Goal: Task Accomplishment & Management: Use online tool/utility

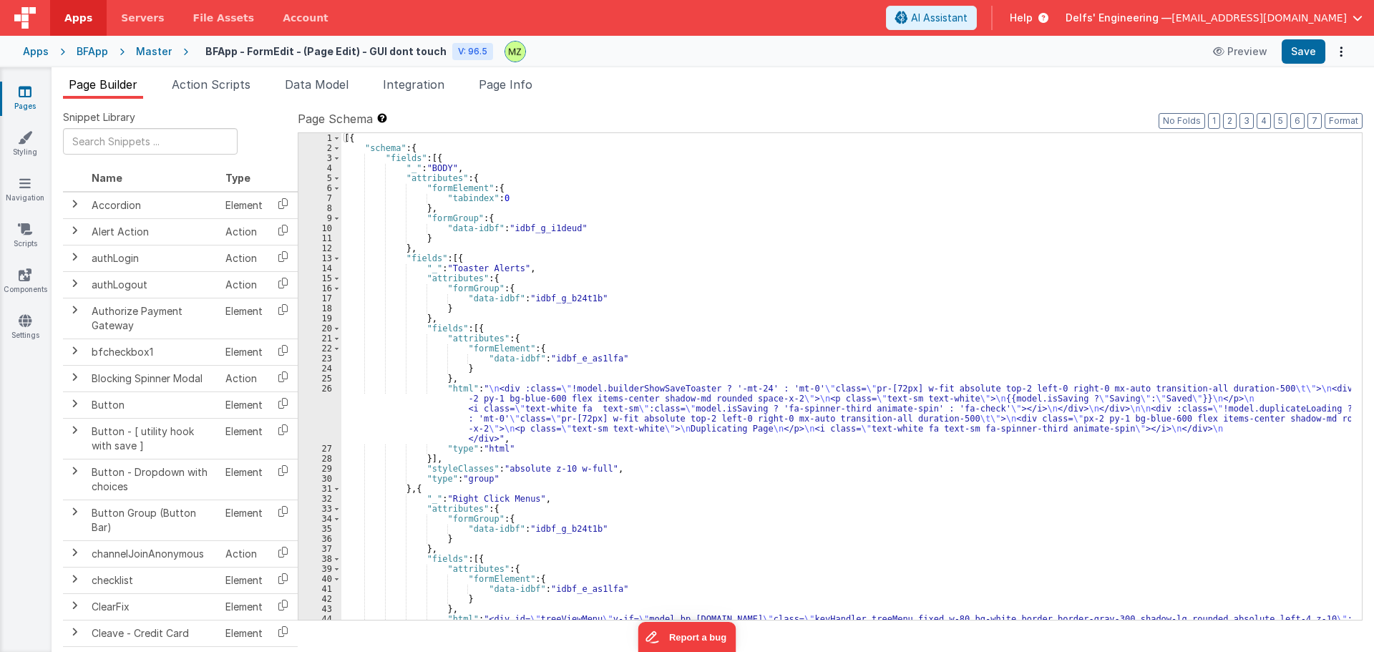
click at [144, 47] on div "Master" at bounding box center [154, 51] width 36 height 14
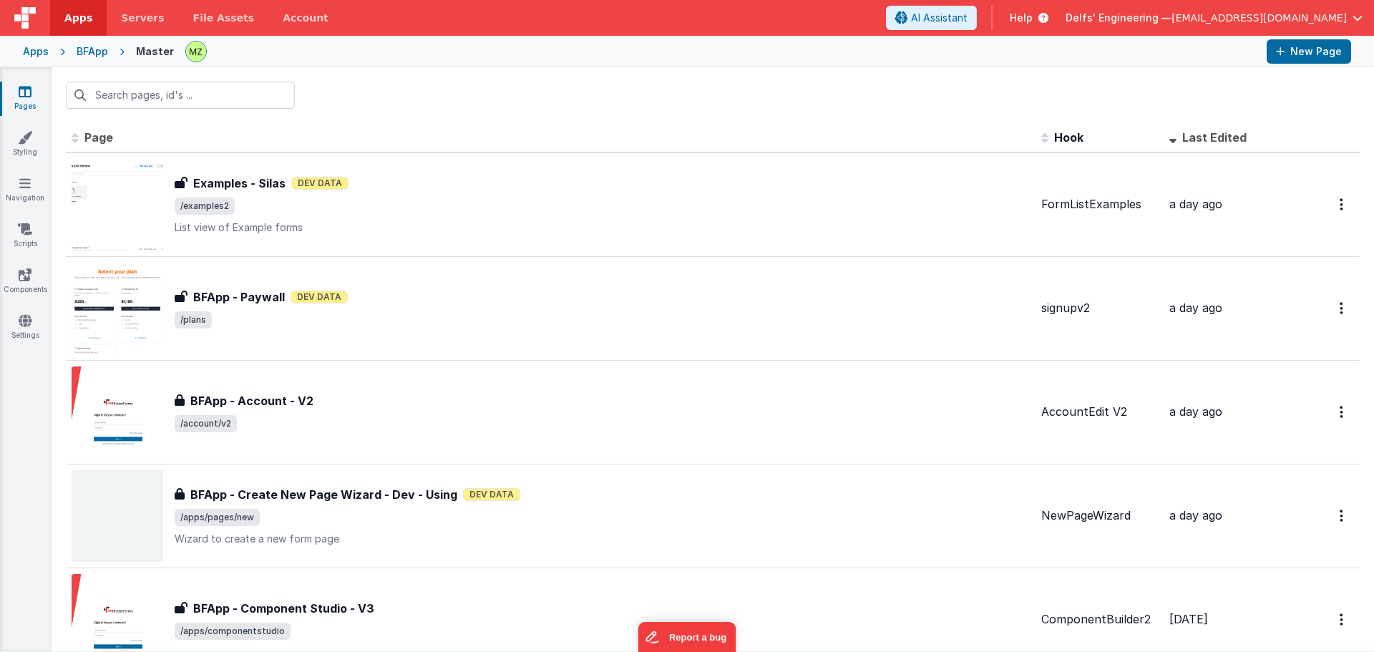
click at [79, 61] on div "Apps BFApp Master New Page" at bounding box center [687, 51] width 1374 height 31
click at [84, 59] on div "Apps BFApp Master New Page" at bounding box center [687, 51] width 1374 height 31
click at [85, 51] on div "BFApp" at bounding box center [92, 51] width 31 height 14
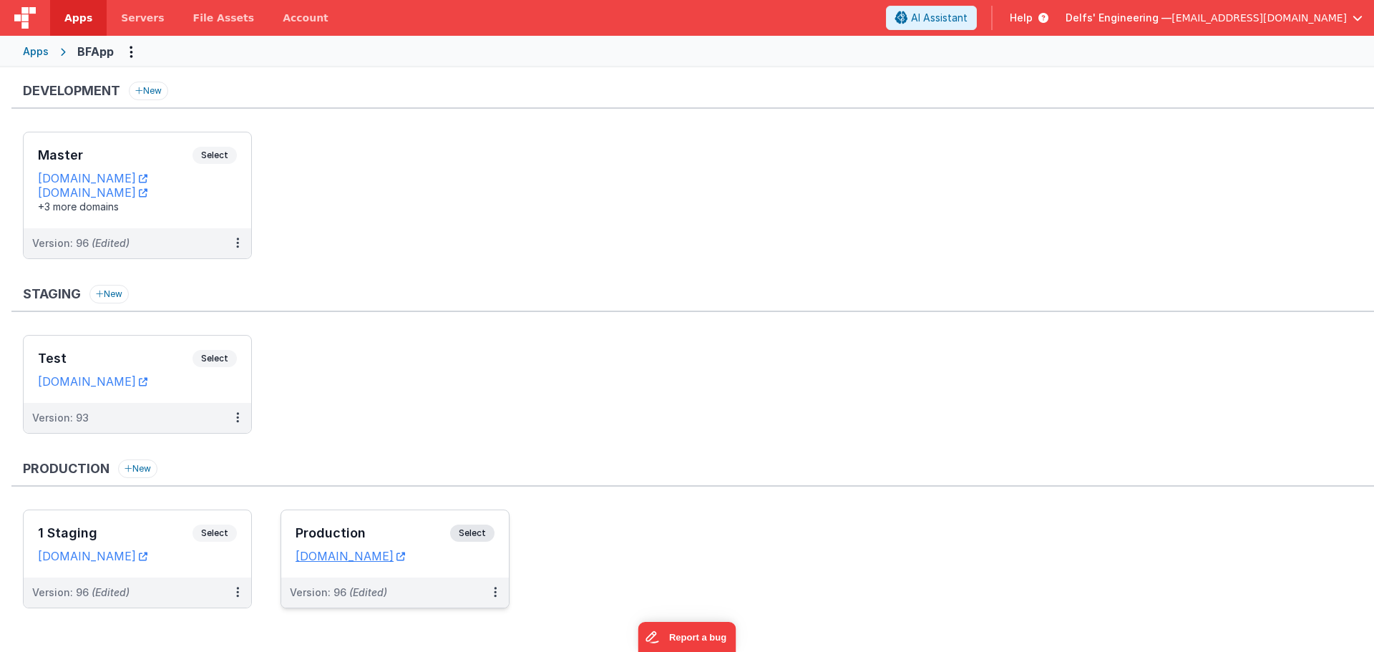
click at [483, 528] on span "Select" at bounding box center [472, 533] width 44 height 17
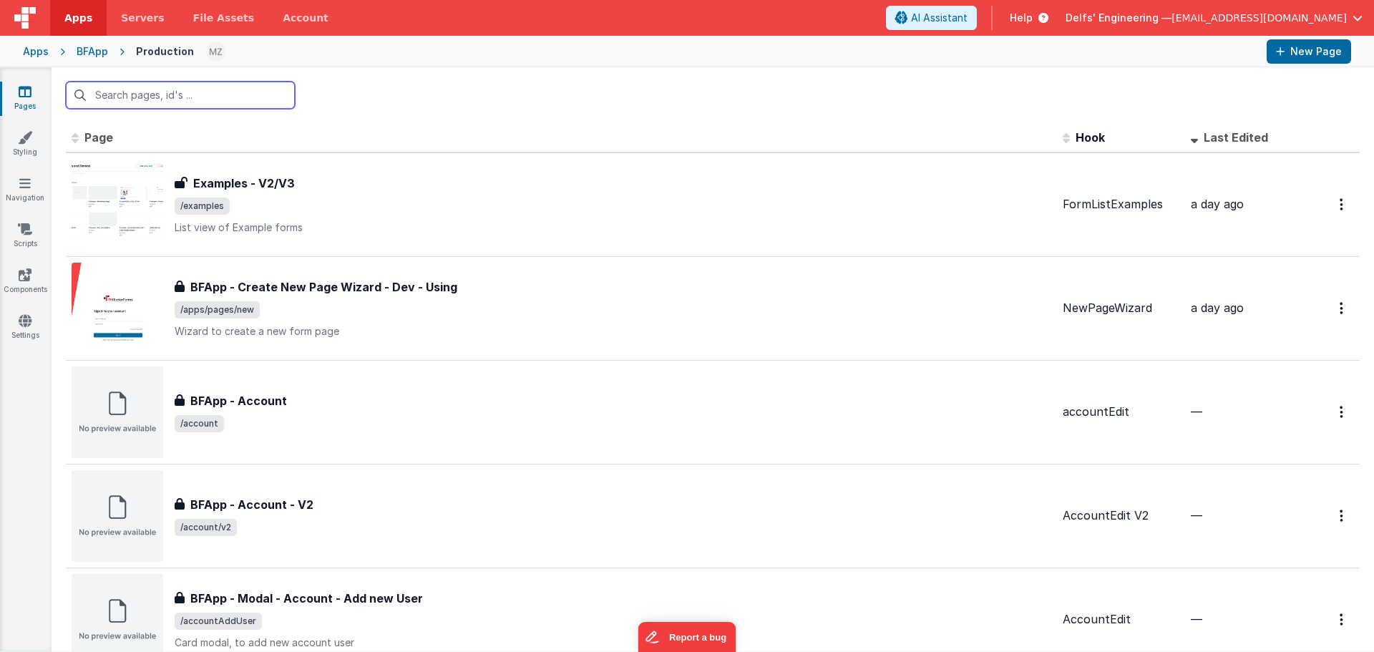
click at [233, 94] on input "text" at bounding box center [180, 95] width 229 height 27
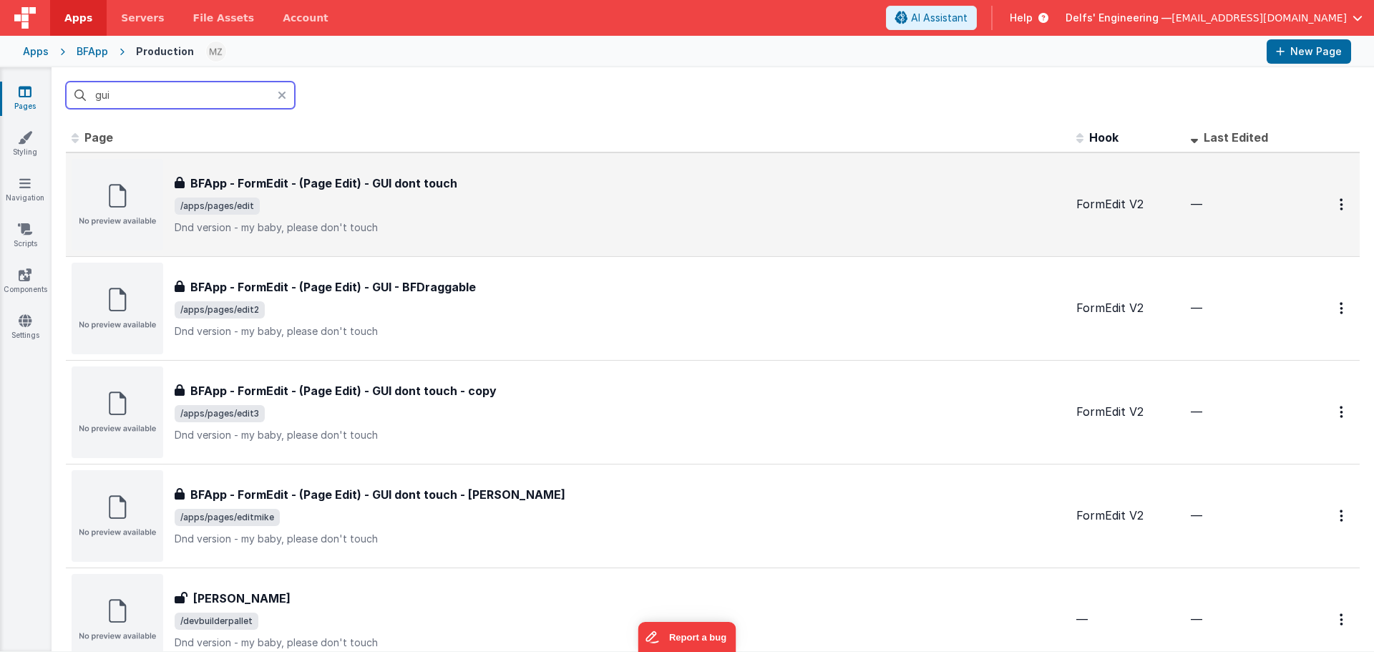
type input "gui"
click at [379, 198] on span "/apps/pages/edit" at bounding box center [620, 206] width 890 height 17
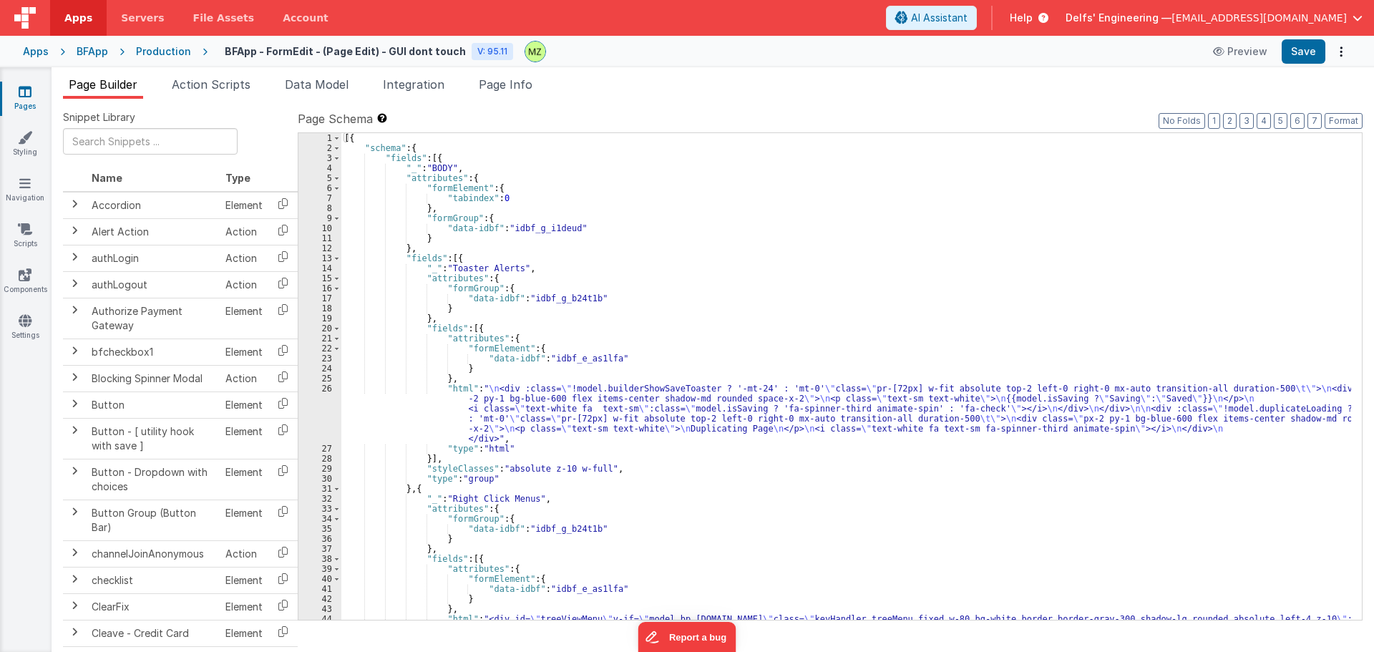
click at [531, 88] on span "Page Info" at bounding box center [506, 84] width 54 height 14
click at [526, 92] on li "Page Info" at bounding box center [505, 87] width 65 height 23
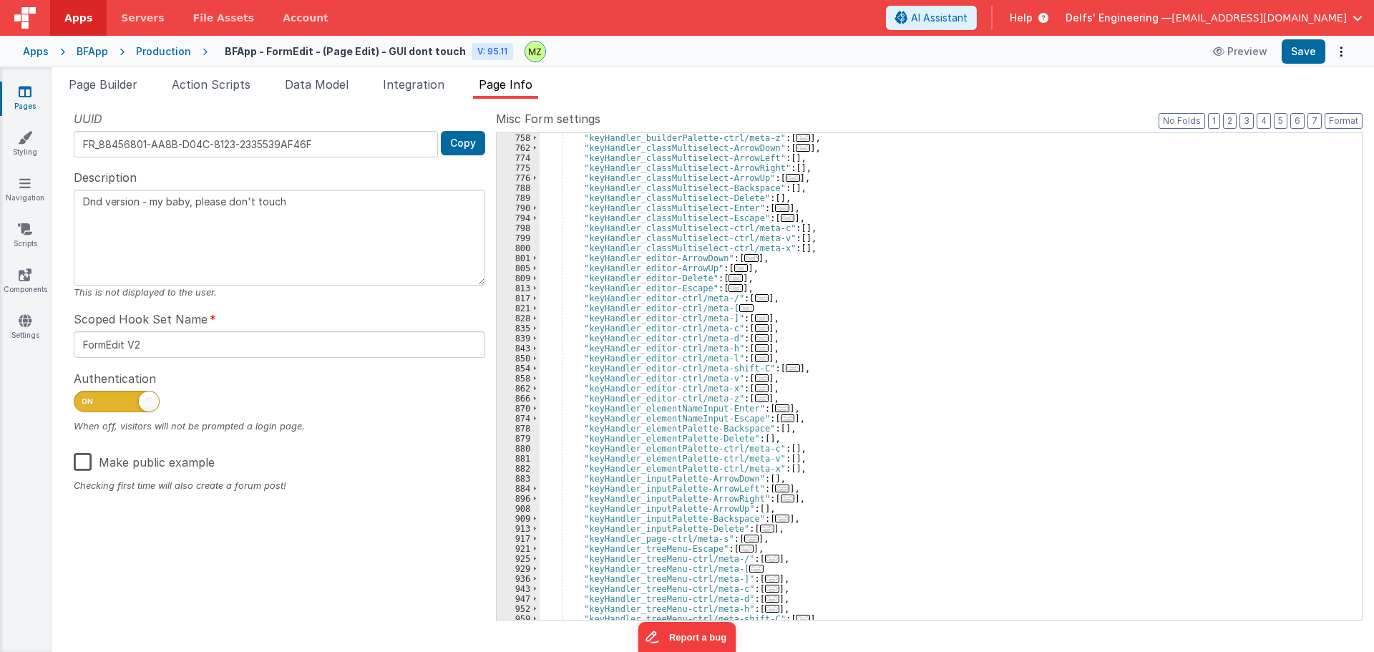
scroll to position [1159, 0]
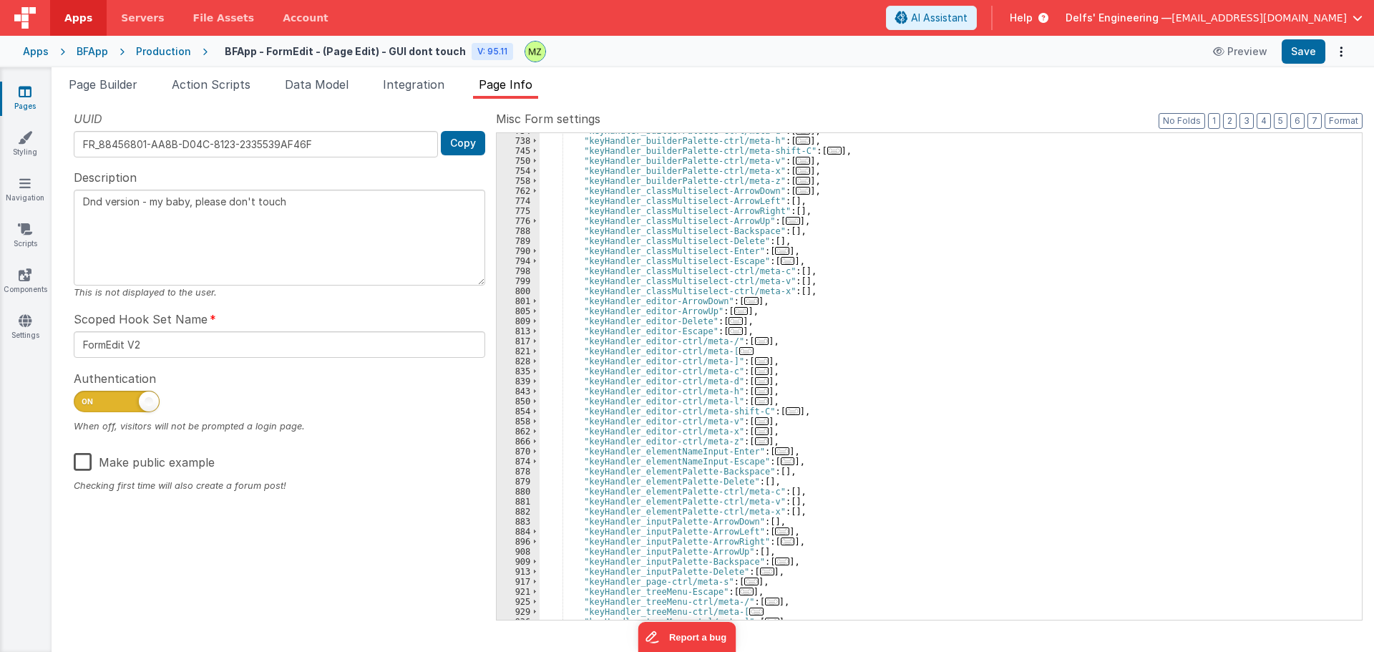
click at [744, 301] on span "..." at bounding box center [751, 301] width 14 height 8
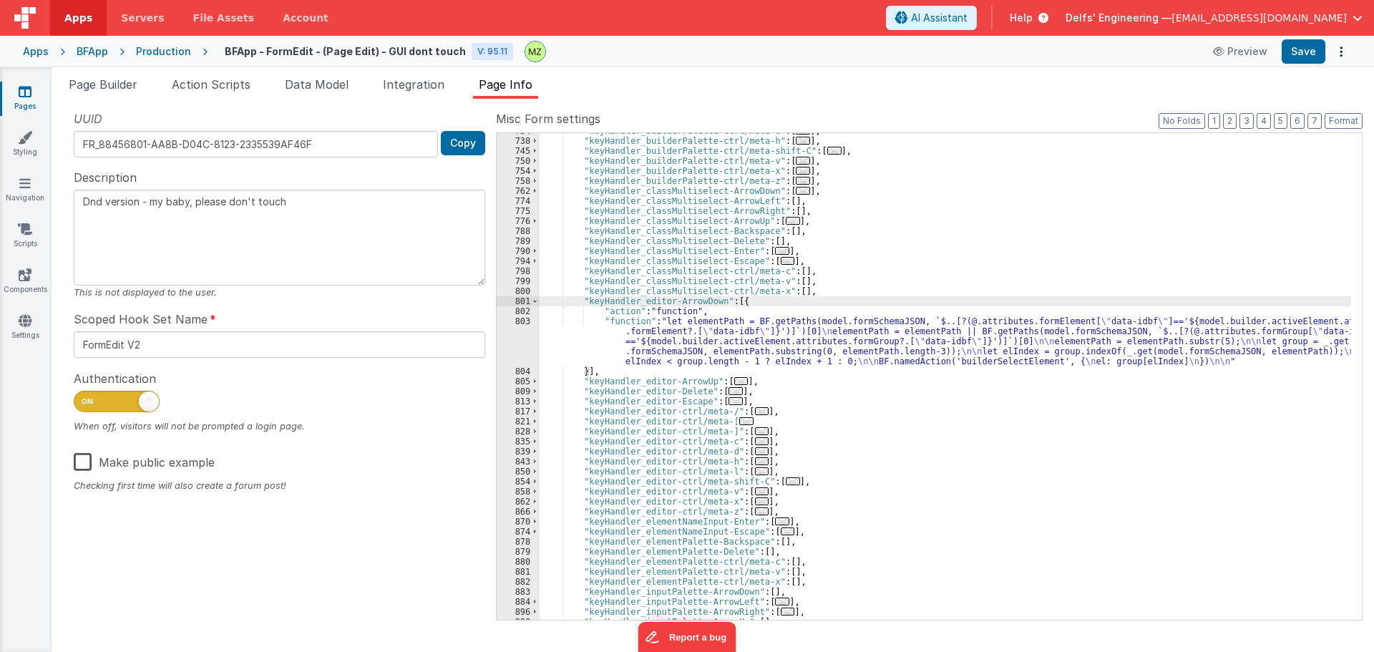
click at [734, 381] on span "..." at bounding box center [741, 381] width 14 height 8
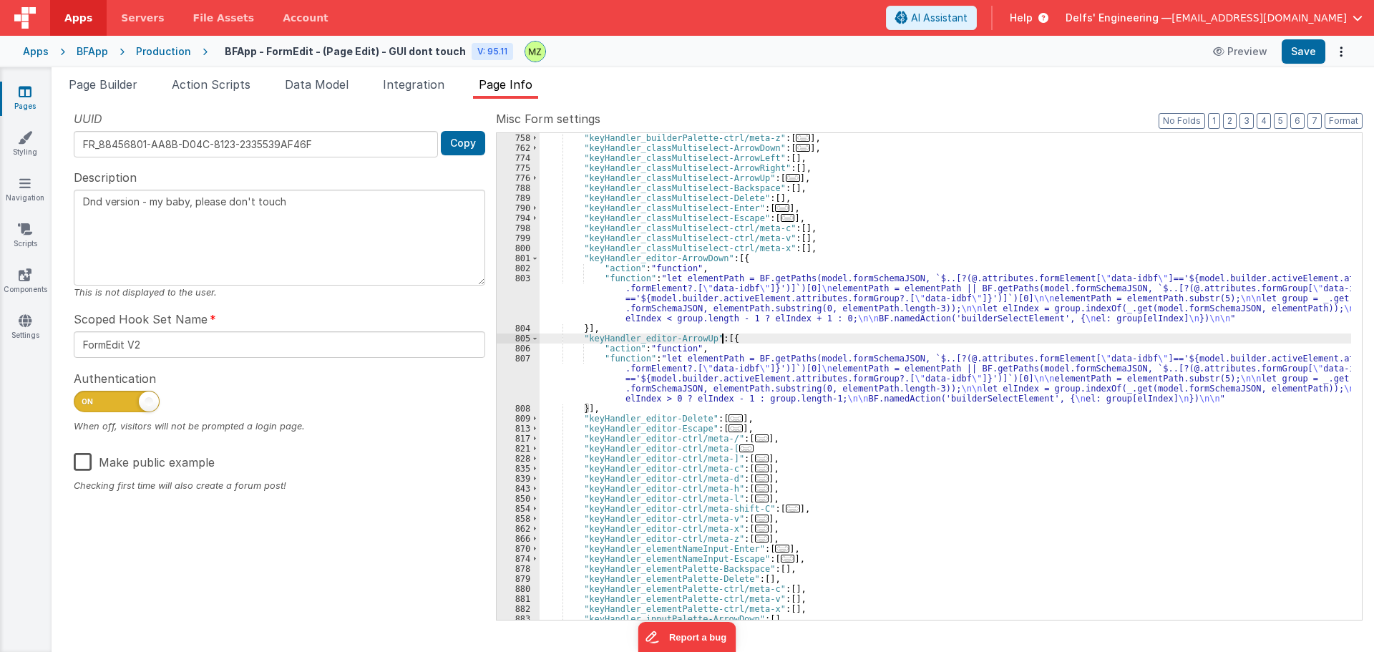
scroll to position [1202, 0]
click at [534, 258] on span at bounding box center [535, 258] width 8 height 10
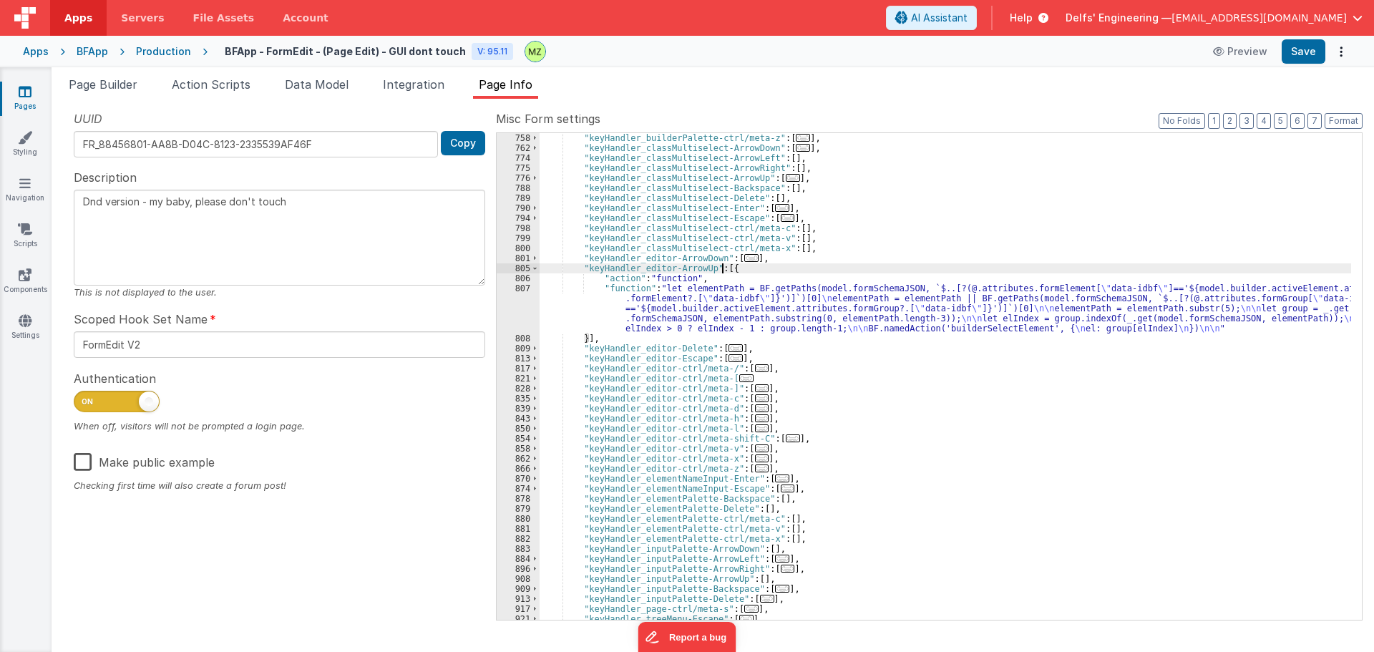
click at [537, 274] on div "806" at bounding box center [518, 278] width 43 height 10
click at [534, 273] on span at bounding box center [535, 268] width 8 height 10
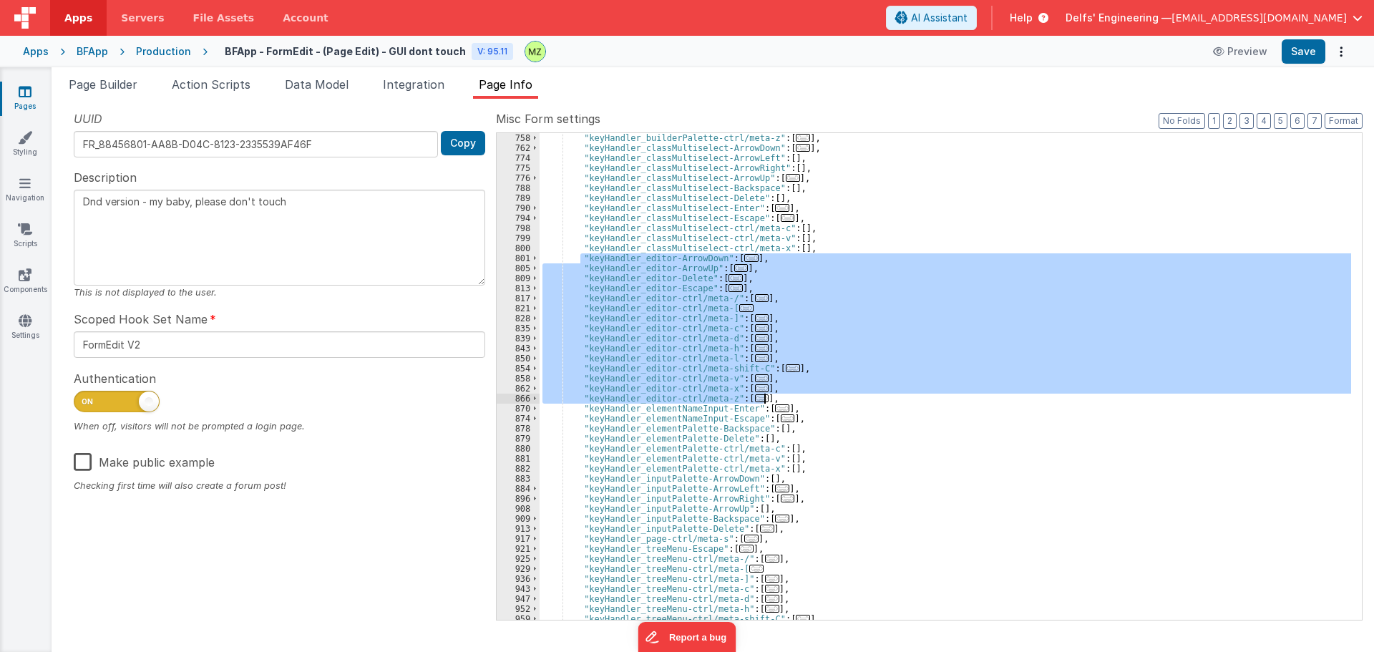
drag, startPoint x: 578, startPoint y: 258, endPoint x: 786, endPoint y: 397, distance: 249.7
click at [786, 397] on div ""keyHandler_builderPalette-ctrl/meta-z" : [ ... ] , "keyHandler_classMultiselec…" at bounding box center [945, 386] width 811 height 507
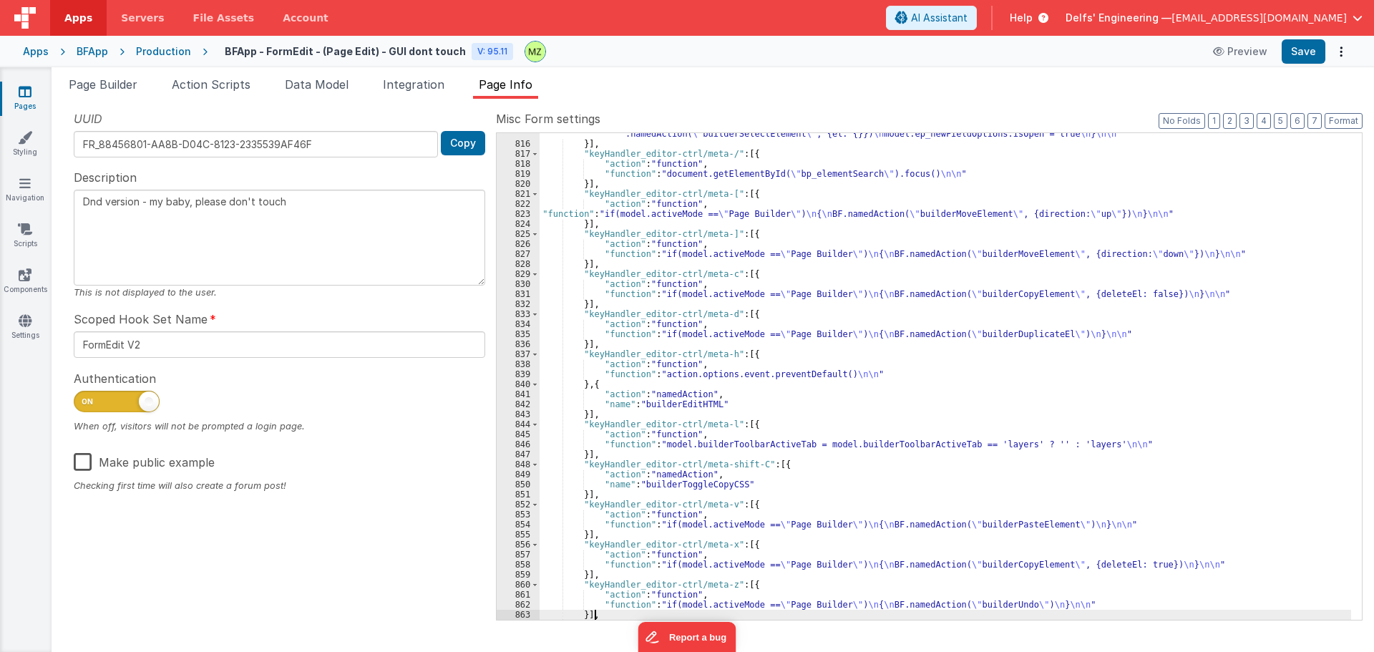
scroll to position [1557, 0]
click at [1247, 120] on button "3" at bounding box center [1246, 121] width 14 height 16
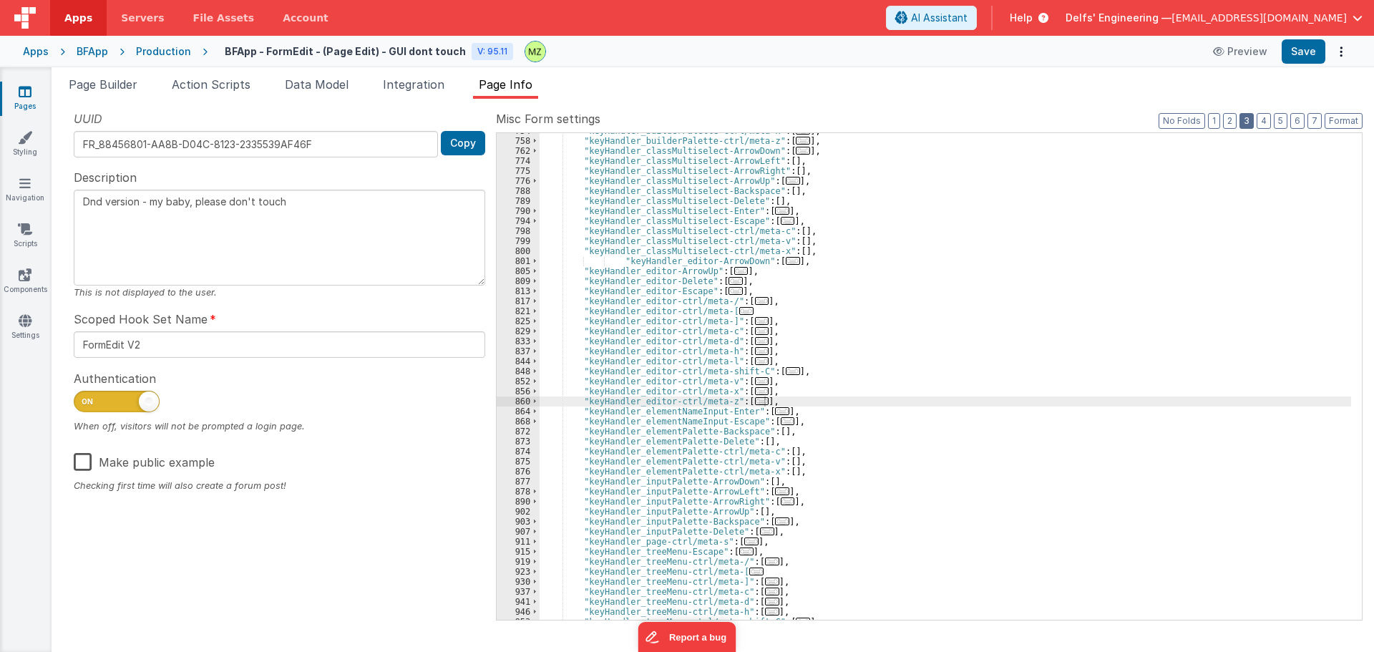
scroll to position [1199, 0]
click at [833, 290] on div ""keyHandler_builderPalette-ctrl/meta-x" : [ ... ] , "keyHandler_builderPalette-…" at bounding box center [945, 379] width 811 height 507
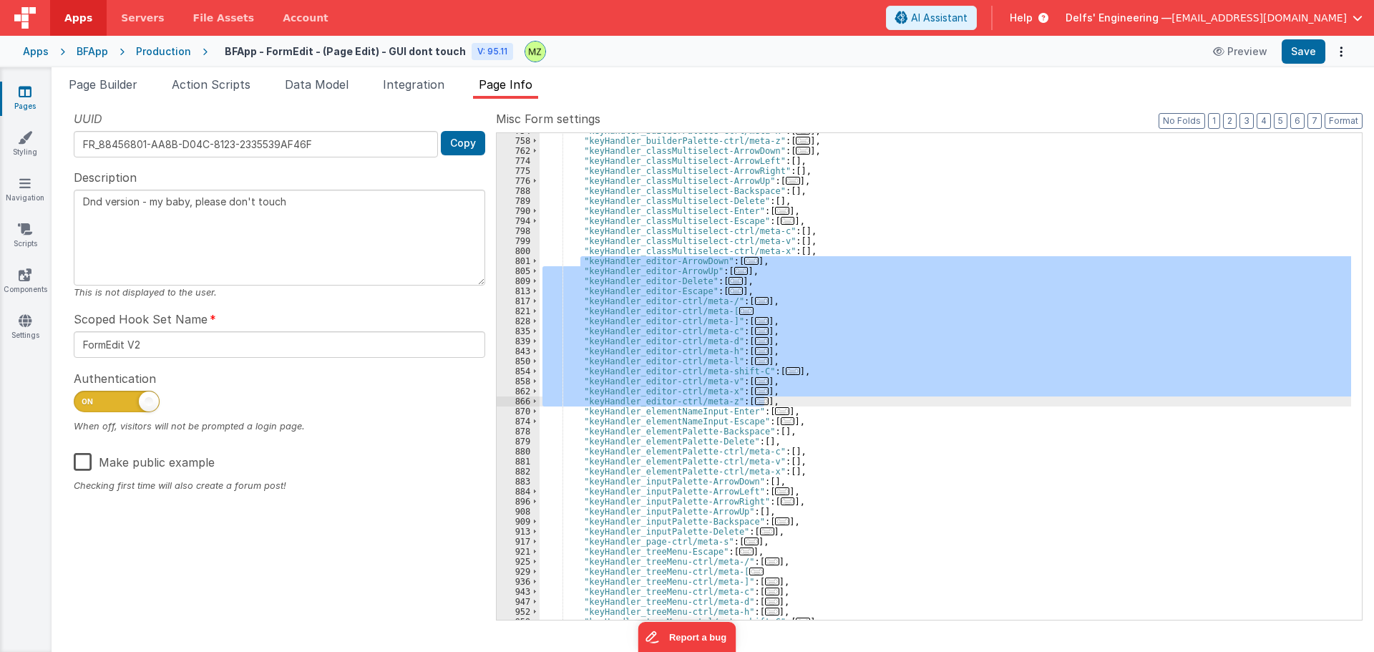
click at [739, 263] on div ""keyHandler_builderPalette-ctrl/meta-x" : [ ... ] , "keyHandler_builderPalette-…" at bounding box center [945, 376] width 811 height 487
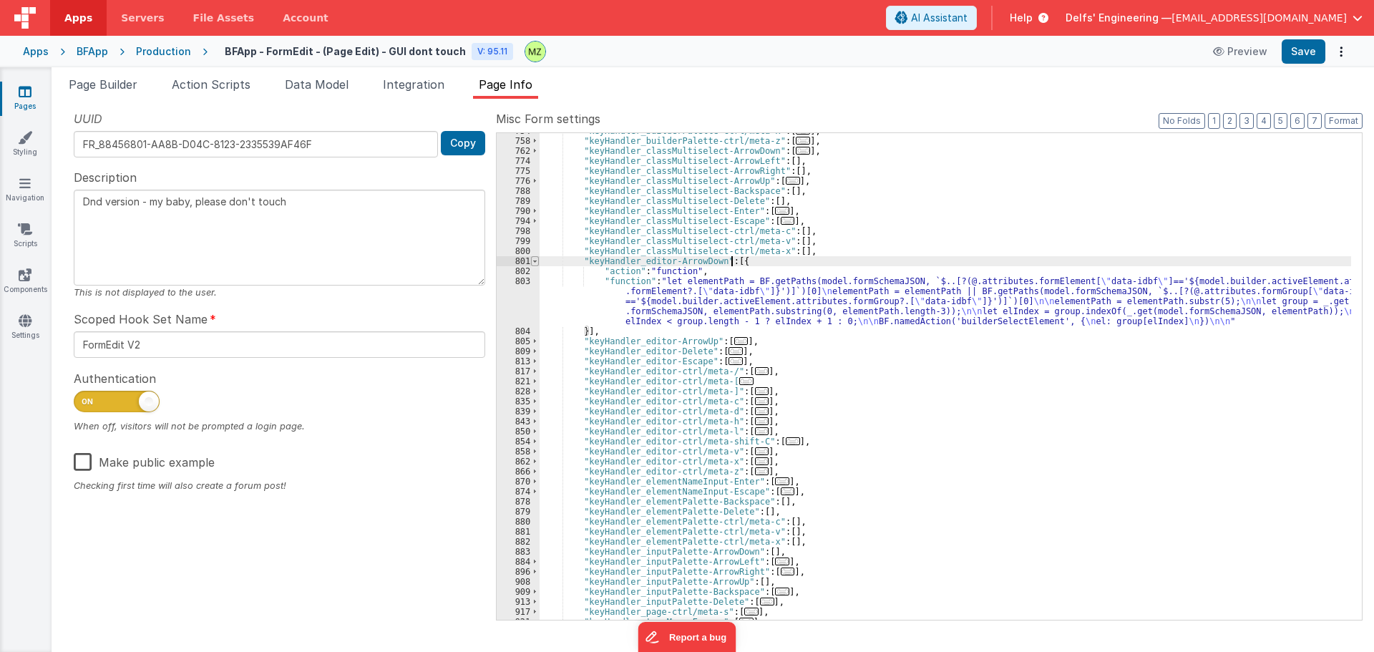
click at [536, 261] on span at bounding box center [535, 261] width 8 height 10
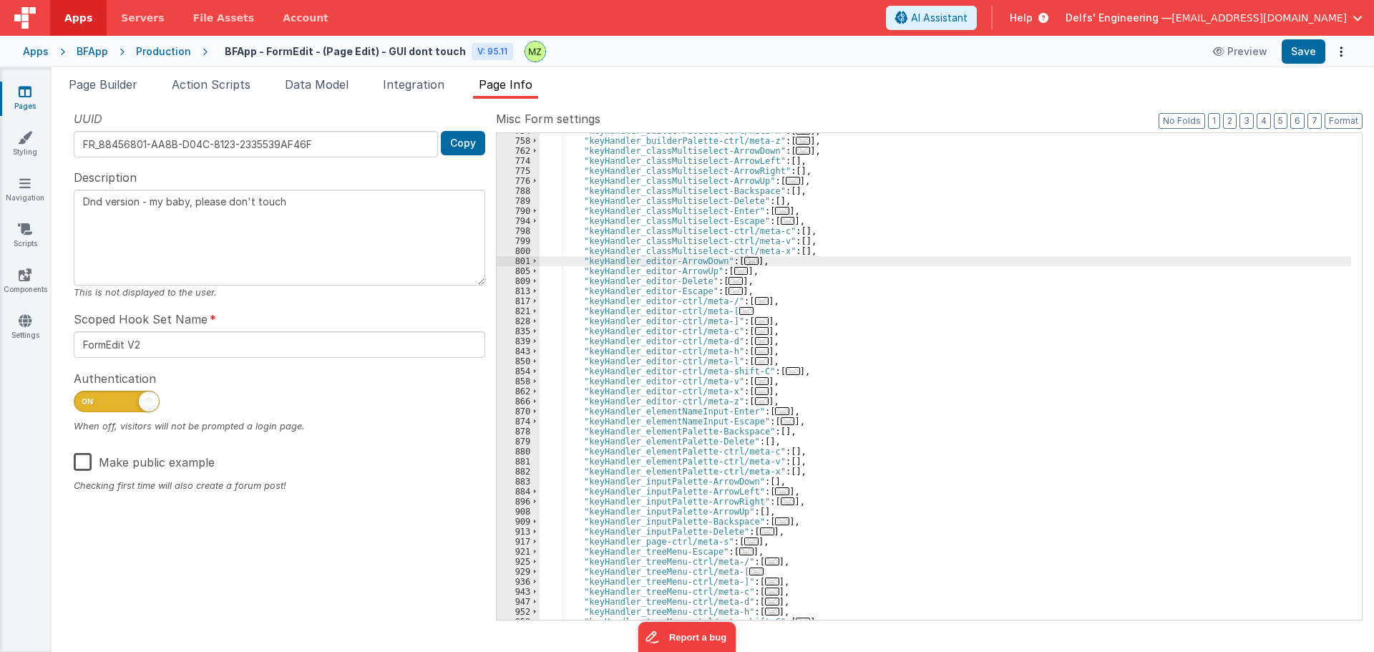
click at [755, 332] on span "..." at bounding box center [762, 331] width 14 height 8
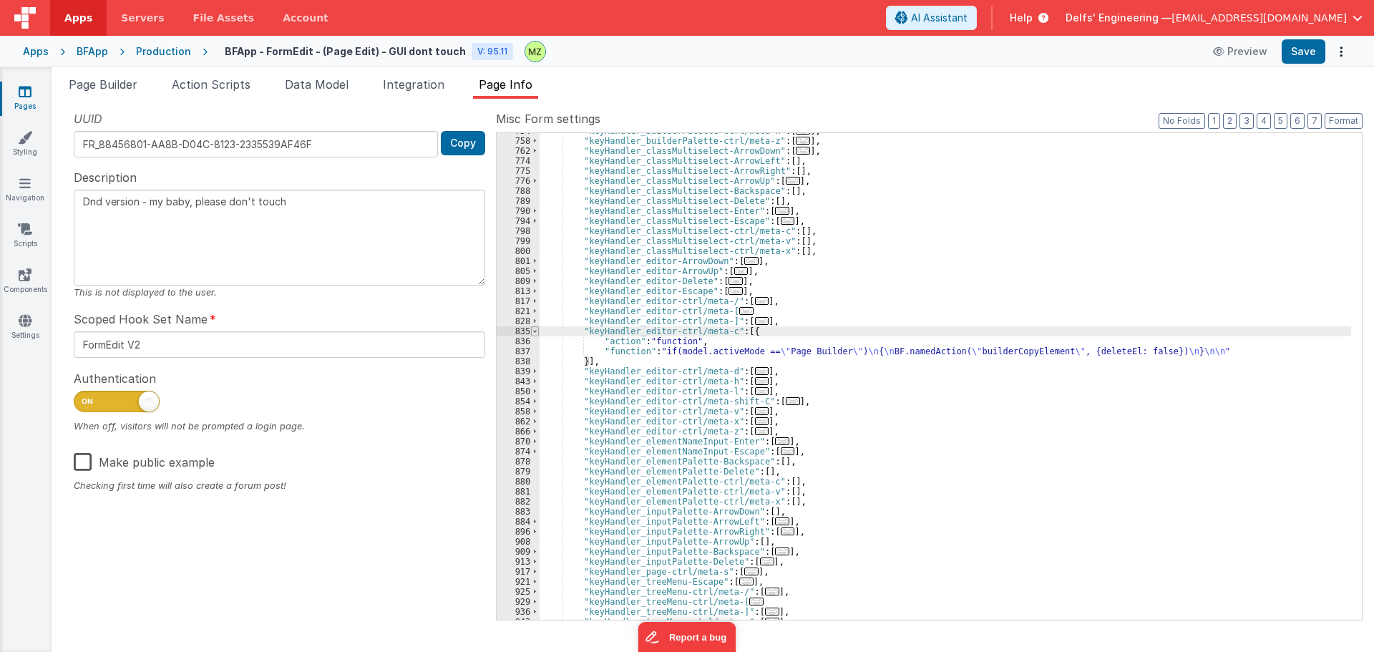
click at [532, 333] on span at bounding box center [535, 331] width 8 height 10
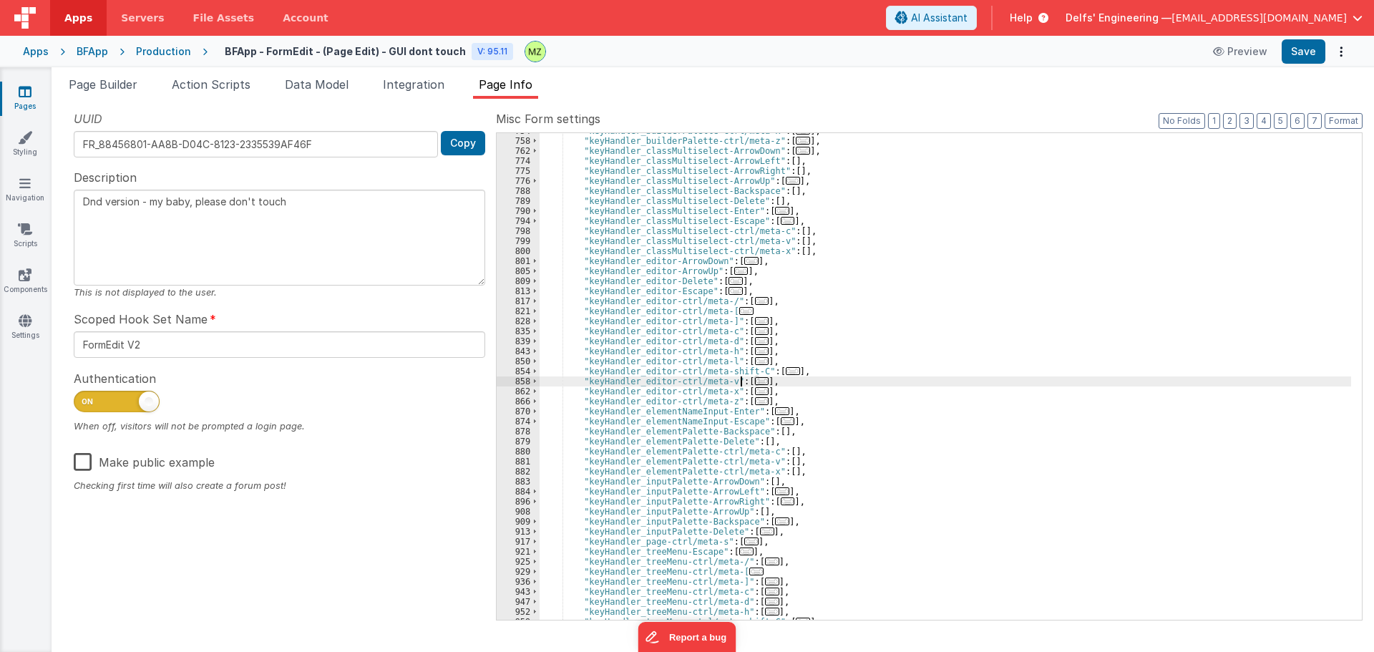
click at [755, 383] on span "..." at bounding box center [762, 381] width 14 height 8
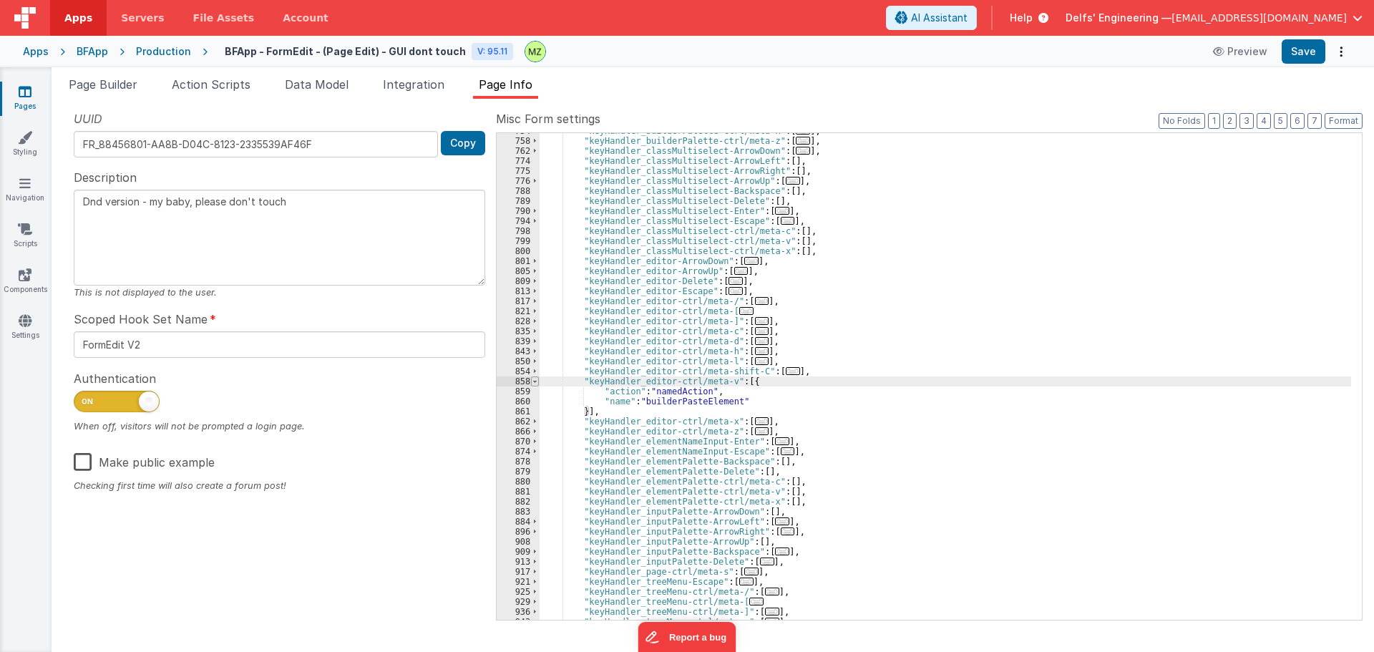
click at [533, 383] on span at bounding box center [535, 381] width 8 height 10
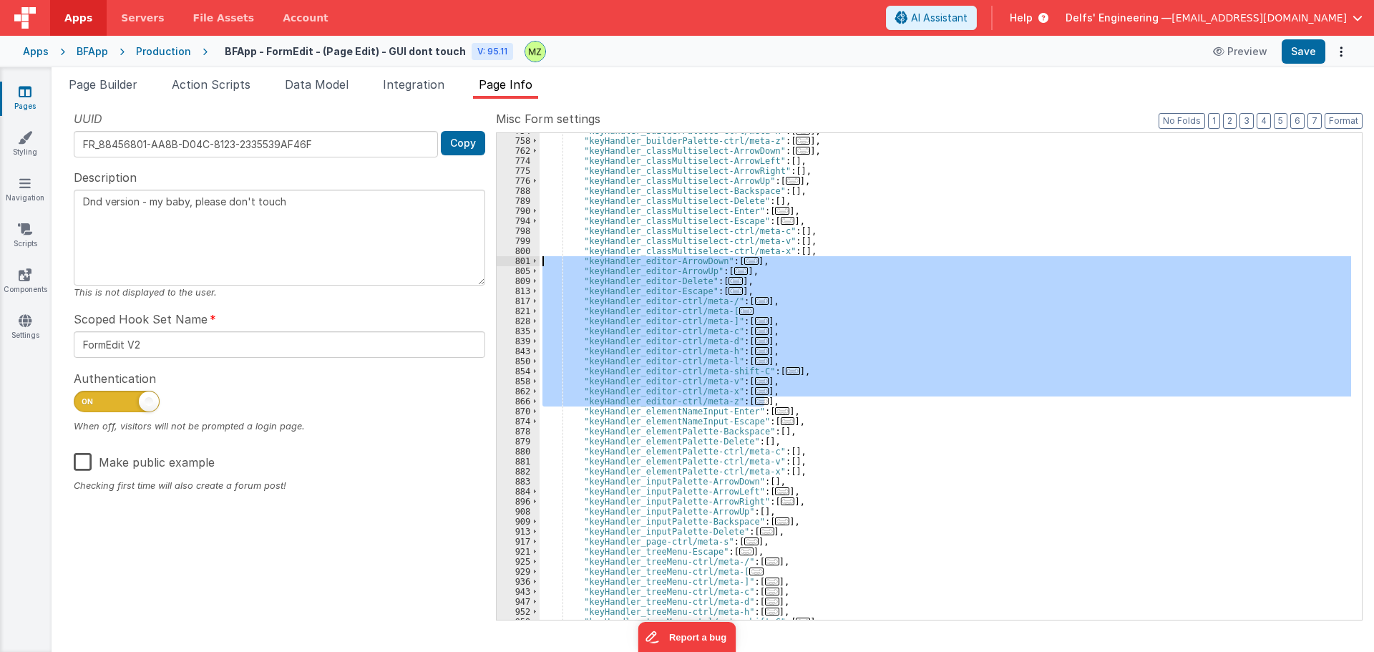
drag, startPoint x: 775, startPoint y: 406, endPoint x: 450, endPoint y: 261, distance: 355.6
click at [450, 261] on div "UUID FR_88456801-AA8B-D04C-8123-2335539AF46F Copy Description Dnd version - my …" at bounding box center [713, 364] width 1300 height 509
click at [1093, 501] on div ""keyHandler_builderPalette-ctrl/meta-x" : [ ... ] , "keyHandler_builderPalette-…" at bounding box center [945, 379] width 811 height 507
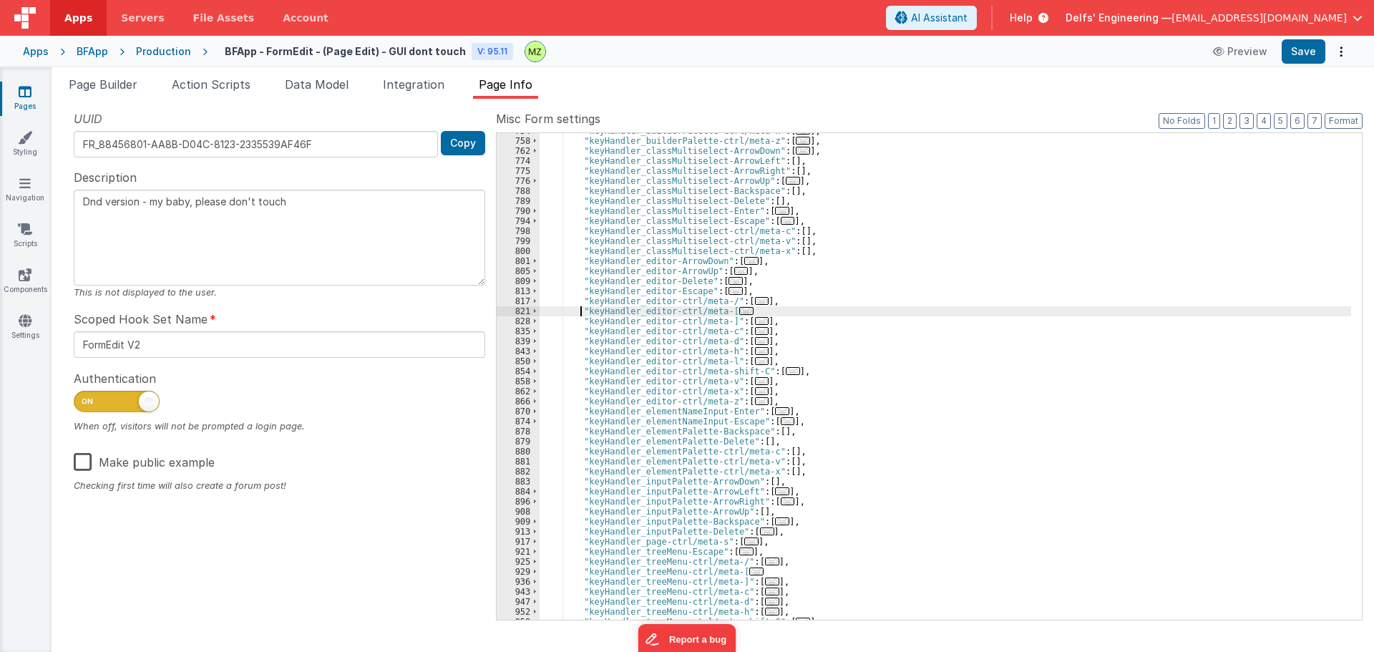
click at [578, 311] on div ""keyHandler_builderPalette-ctrl/meta-x" : [ ... ] , "keyHandler_builderPalette-…" at bounding box center [945, 379] width 811 height 507
drag, startPoint x: 579, startPoint y: 301, endPoint x: 588, endPoint y: 305, distance: 9.3
click at [588, 305] on div ""keyHandler_builderPalette-ctrl/meta-x" : [ ... ] , "keyHandler_builderPalette-…" at bounding box center [945, 379] width 811 height 507
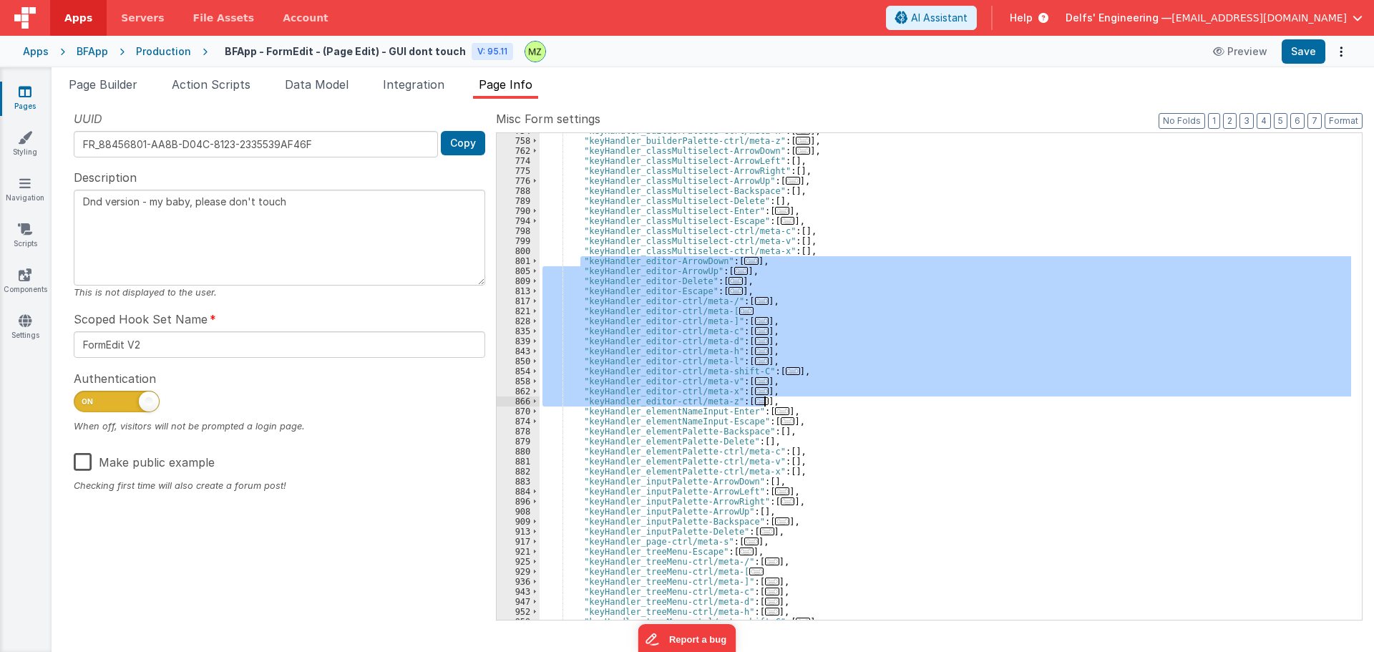
drag, startPoint x: 579, startPoint y: 260, endPoint x: 797, endPoint y: 401, distance: 259.4
click at [797, 401] on div ""keyHandler_builderPalette-ctrl/meta-x" : [ ... ] , "keyHandler_builderPalette-…" at bounding box center [945, 379] width 811 height 507
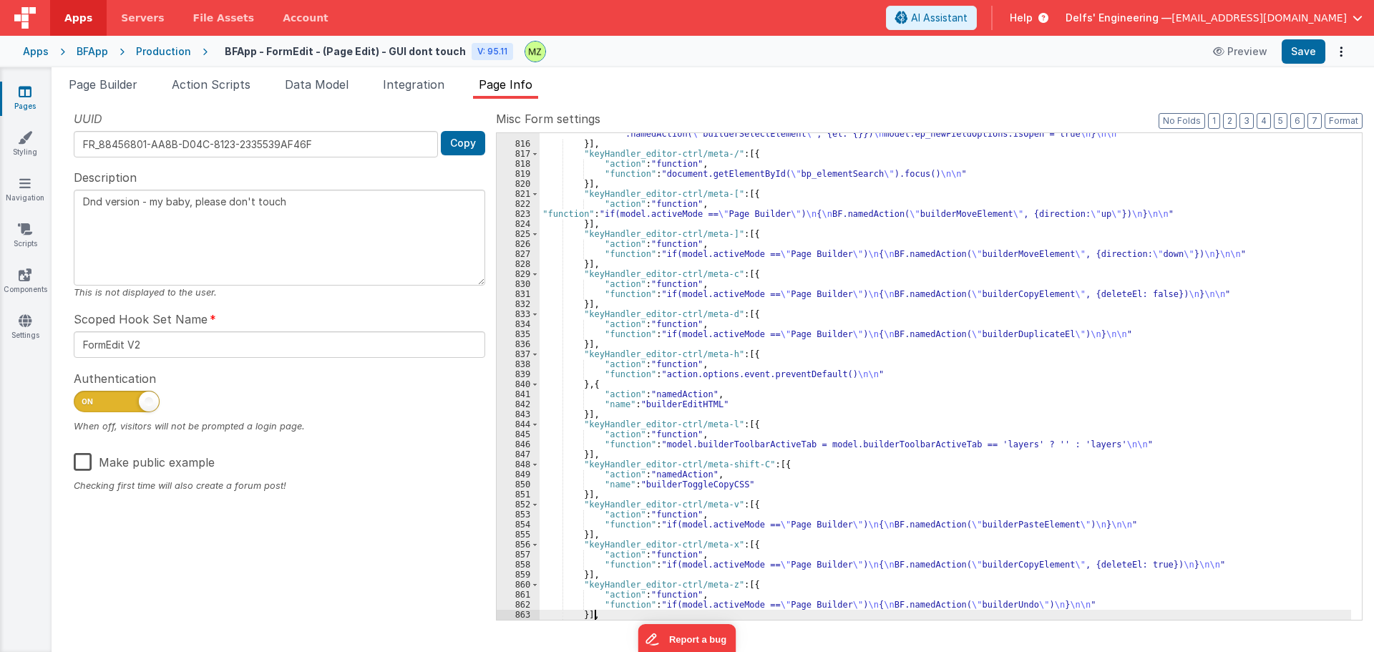
type textarea "Dnd version - my baby, please don't touch"
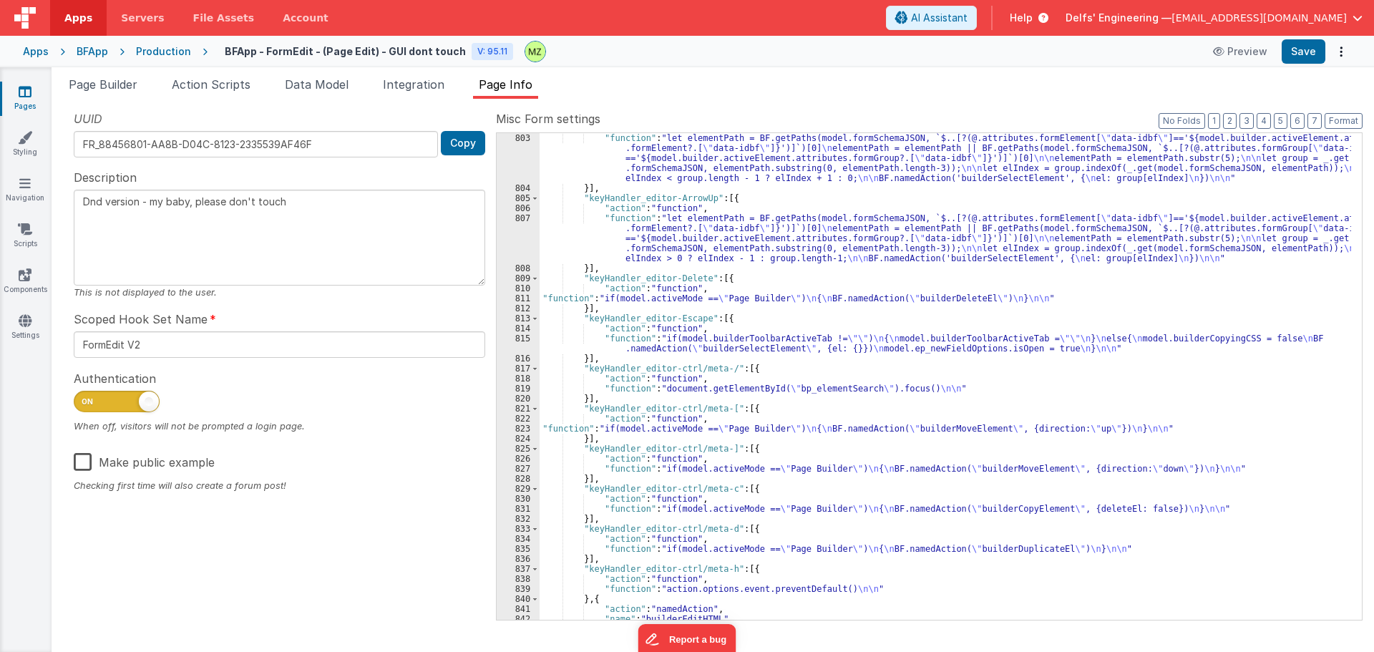
scroll to position [1257, 0]
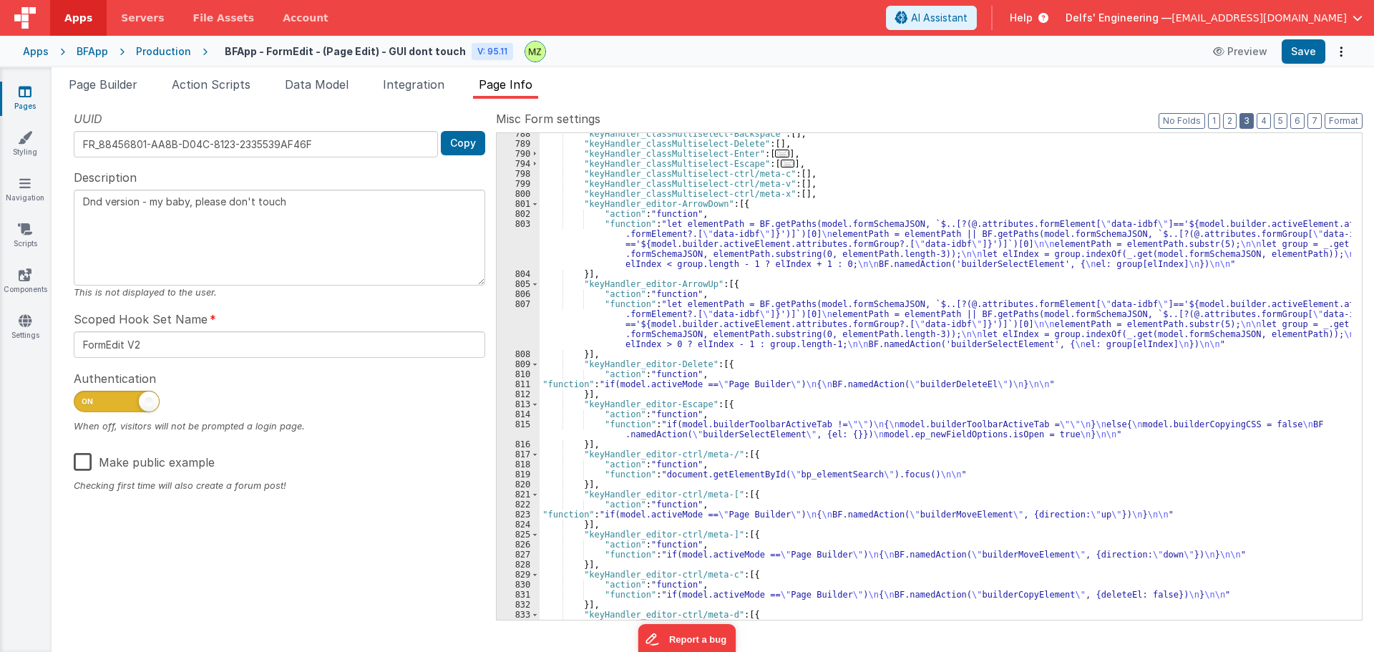
click at [1247, 123] on button "3" at bounding box center [1246, 121] width 14 height 16
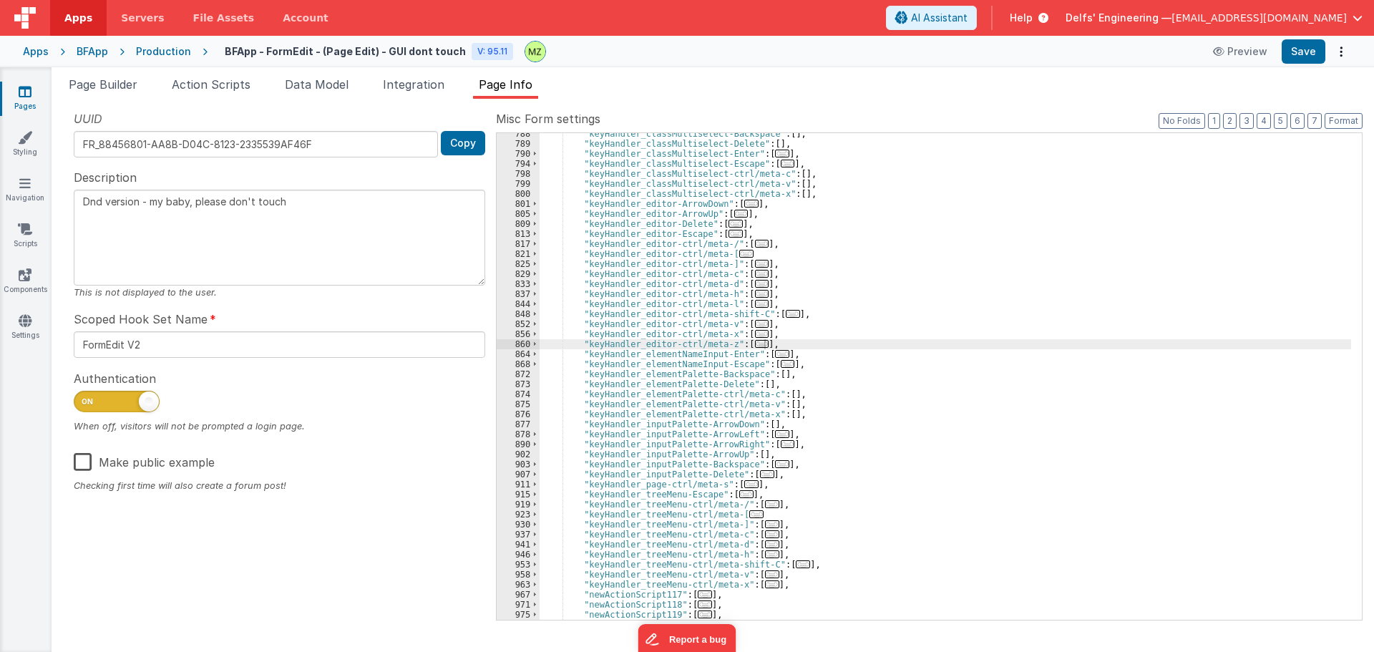
click at [854, 263] on div ""keyHandler_classMultiselect-Backspace" : [ ] , "keyHandler_classMultiselect-De…" at bounding box center [945, 382] width 811 height 507
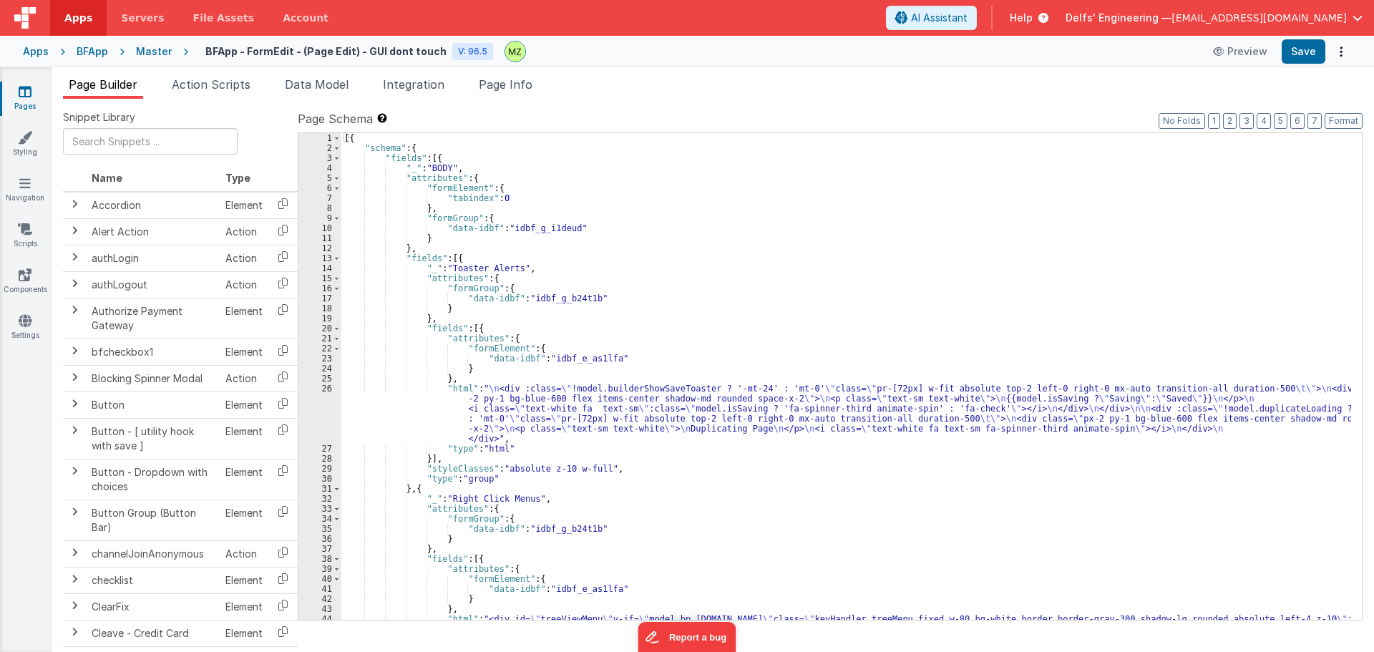
click at [69, 21] on span "Apps" at bounding box center [78, 18] width 28 height 14
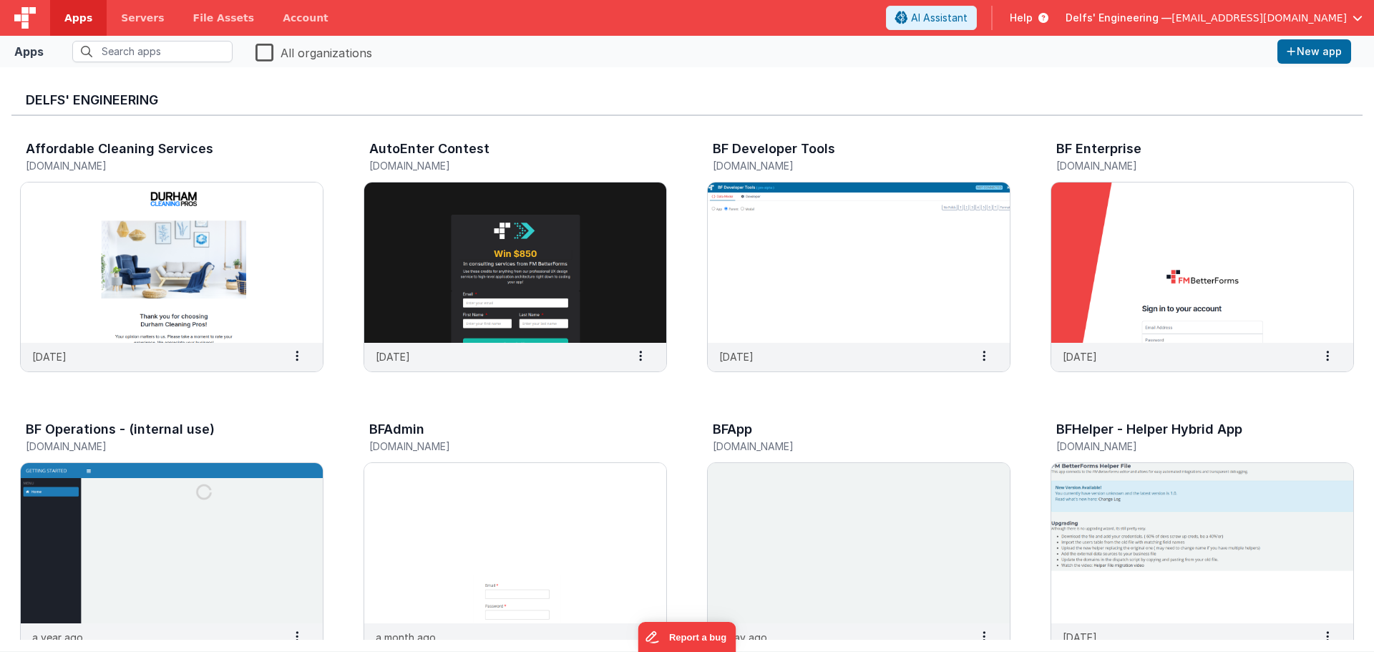
click at [261, 53] on label "All organizations" at bounding box center [313, 52] width 117 height 20
click at [0, 0] on input "All organizations" at bounding box center [0, 0] width 0 height 0
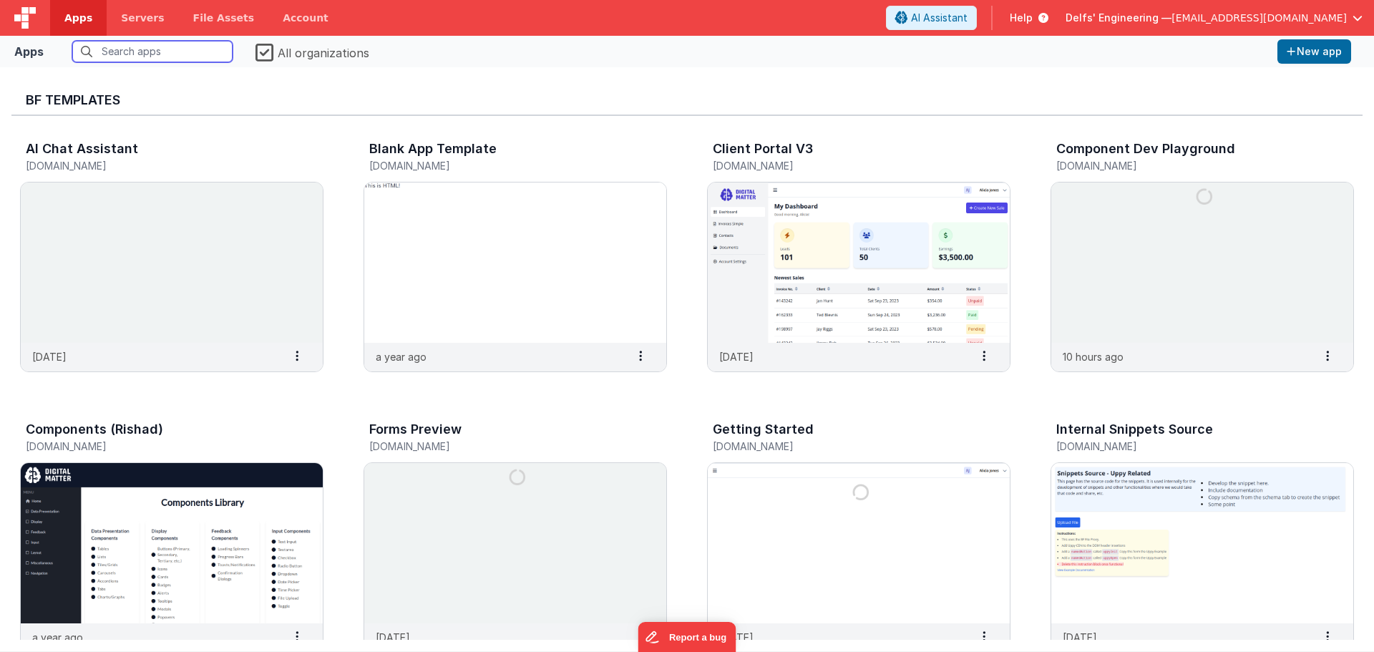
click at [184, 49] on input "text" at bounding box center [152, 51] width 160 height 21
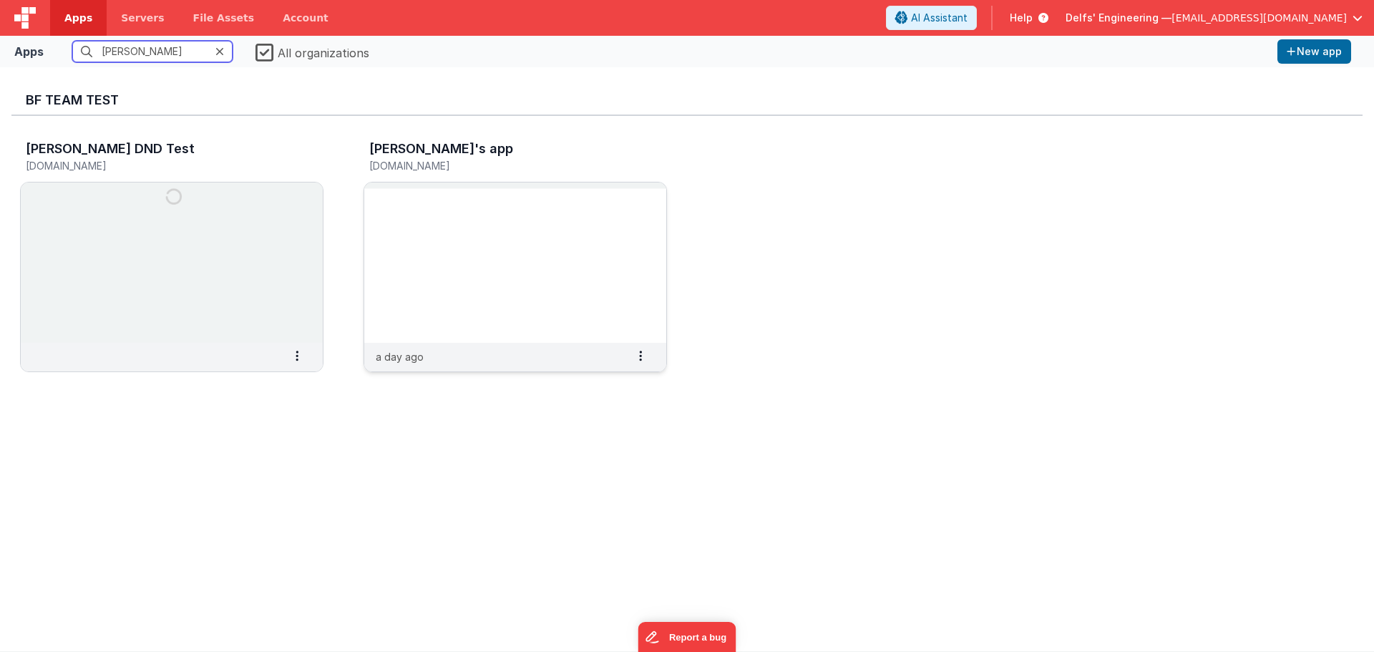
type input "michael"
click at [522, 214] on img at bounding box center [515, 262] width 302 height 160
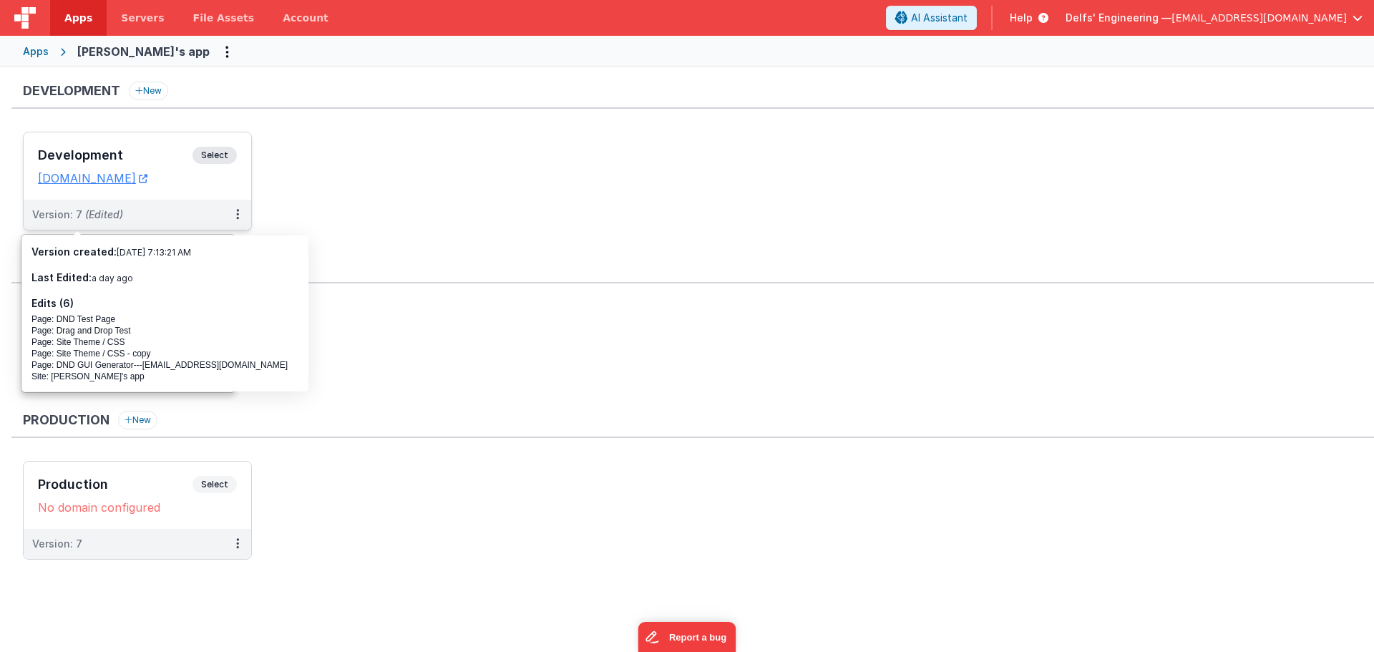
click at [215, 157] on span "Select" at bounding box center [214, 155] width 44 height 17
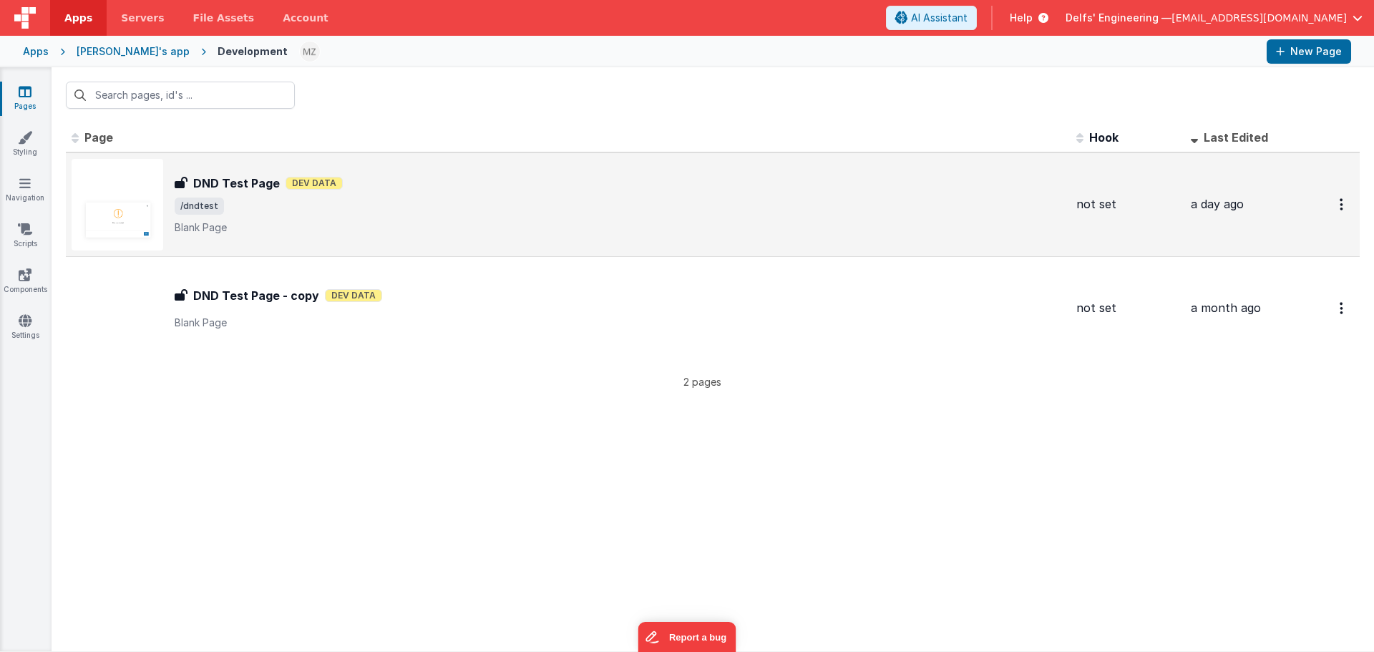
click at [426, 229] on p "Blank Page" at bounding box center [620, 227] width 890 height 14
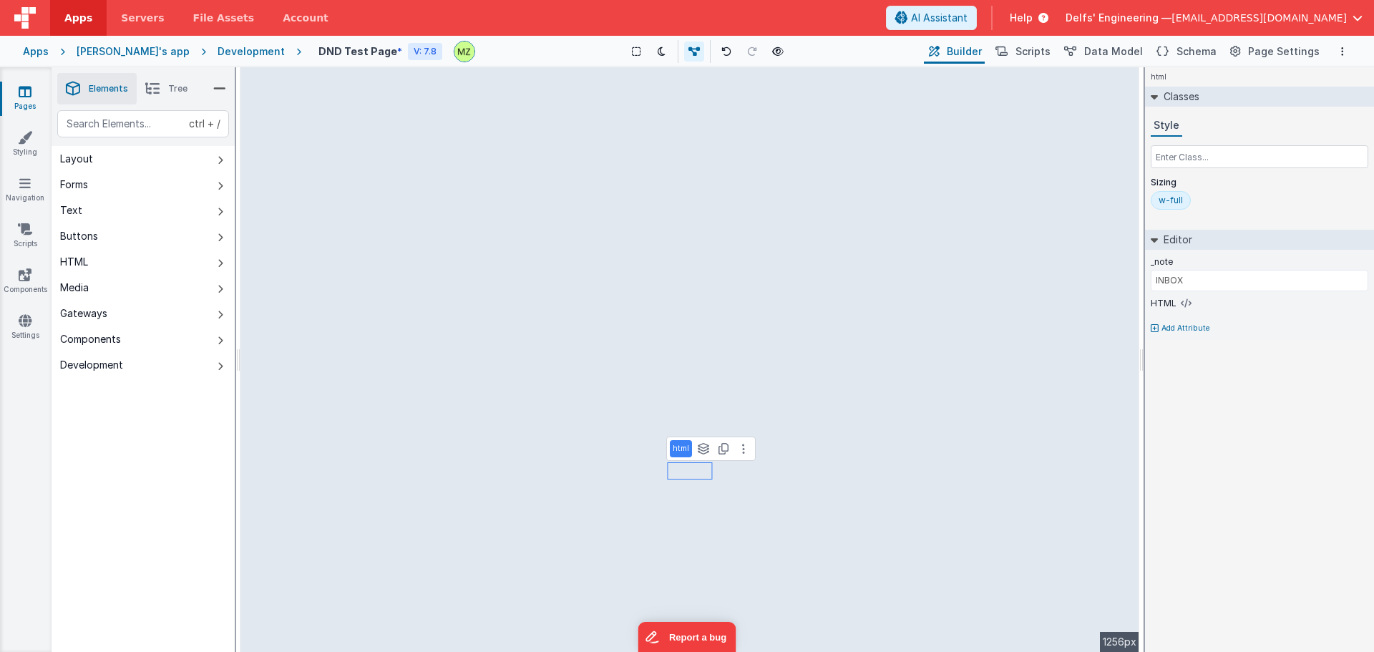
type input "CAMPERS"
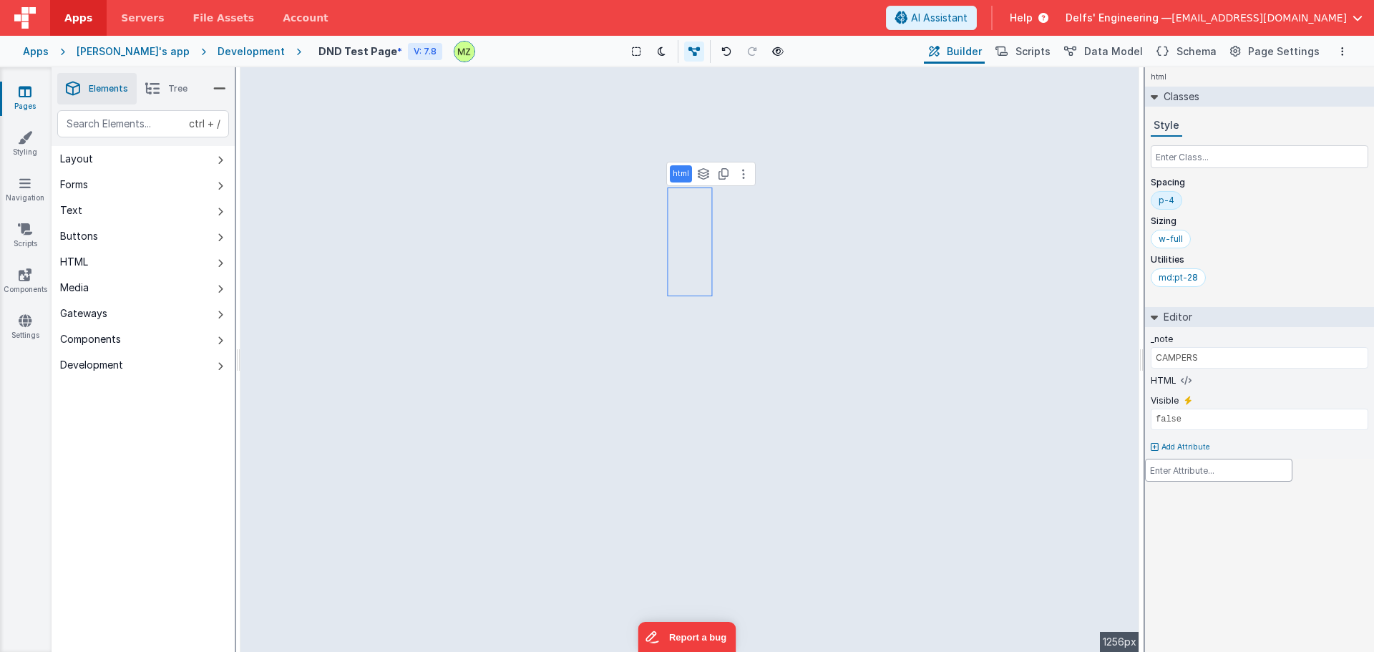
click at [686, 276] on div at bounding box center [687, 326] width 1374 height 652
type input "INBOX"
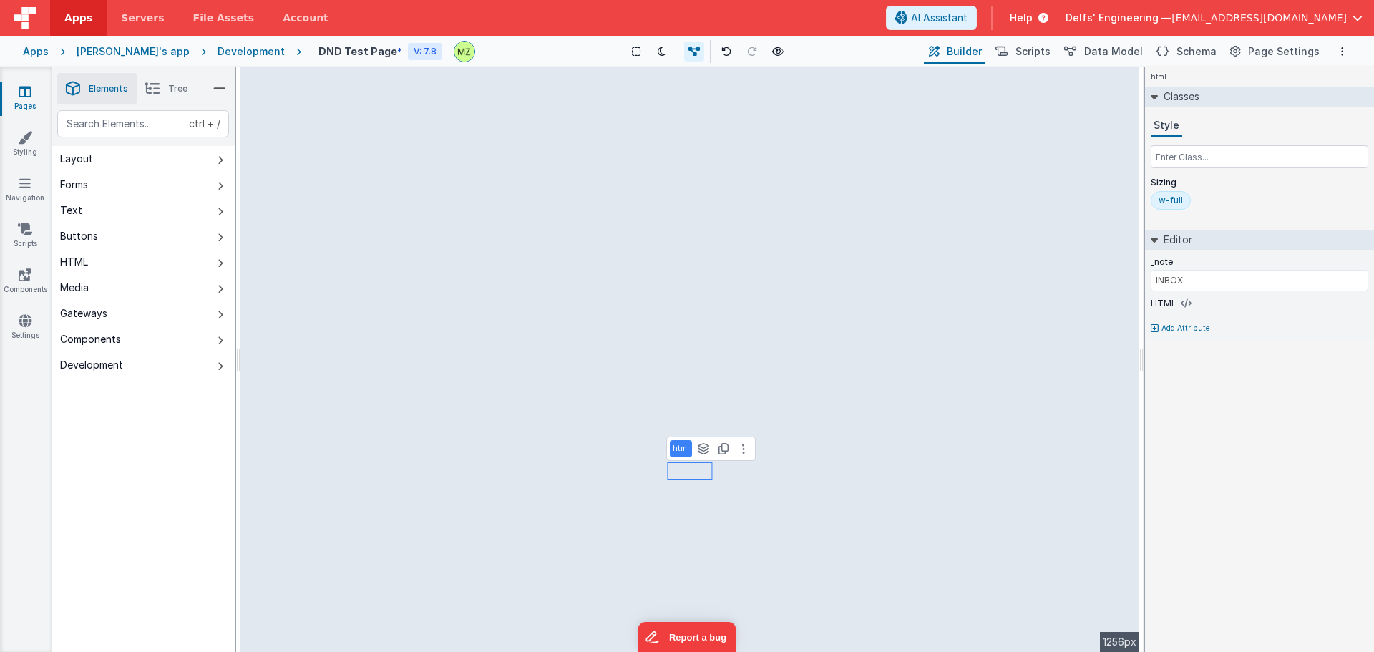
click at [744, 459] on div "html See layers ctrl + L Duplicate ctrl + D" at bounding box center [710, 449] width 89 height 24
click at [746, 453] on button at bounding box center [743, 448] width 17 height 17
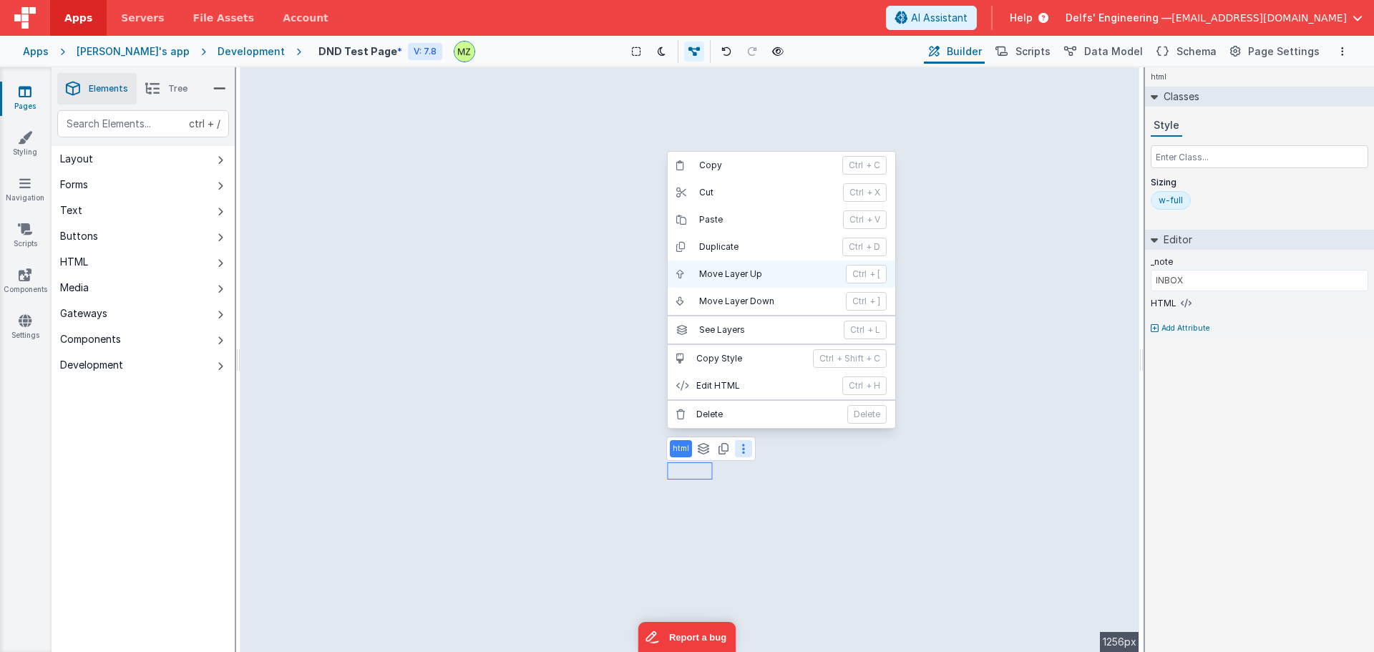
click at [813, 273] on p "Move Layer Up" at bounding box center [768, 273] width 138 height 11
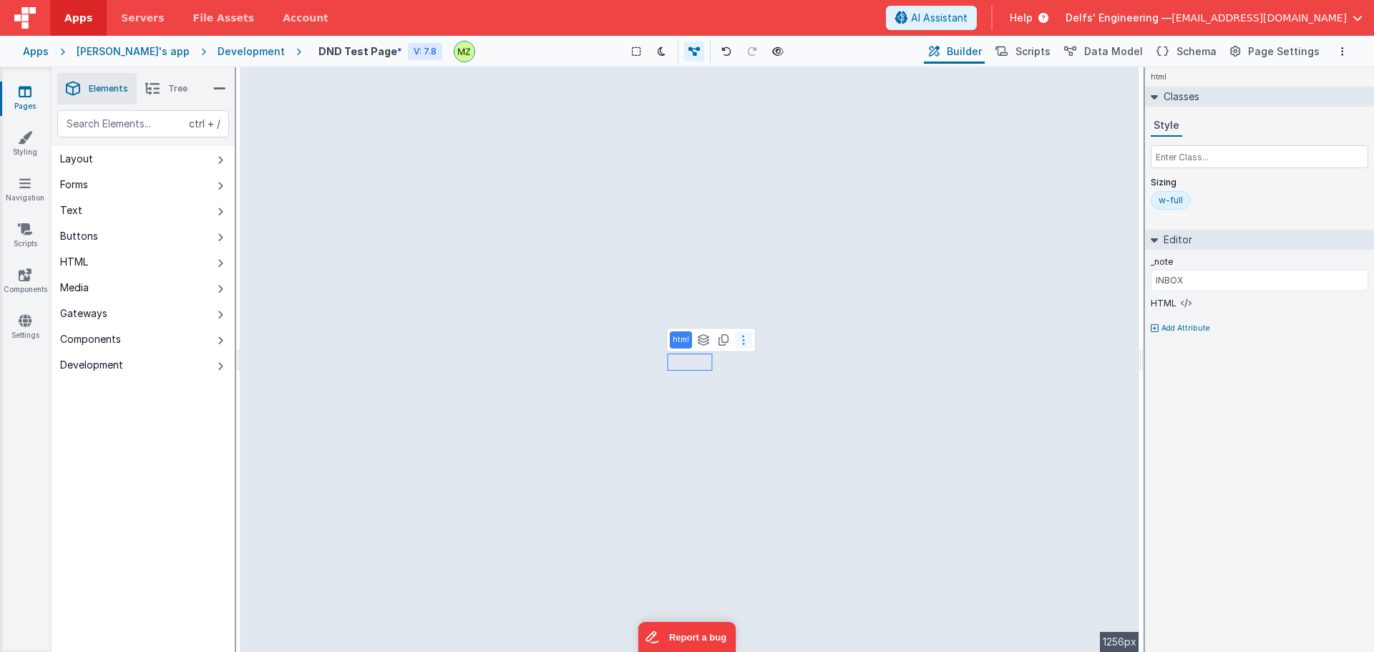
click at [744, 339] on button at bounding box center [743, 339] width 17 height 17
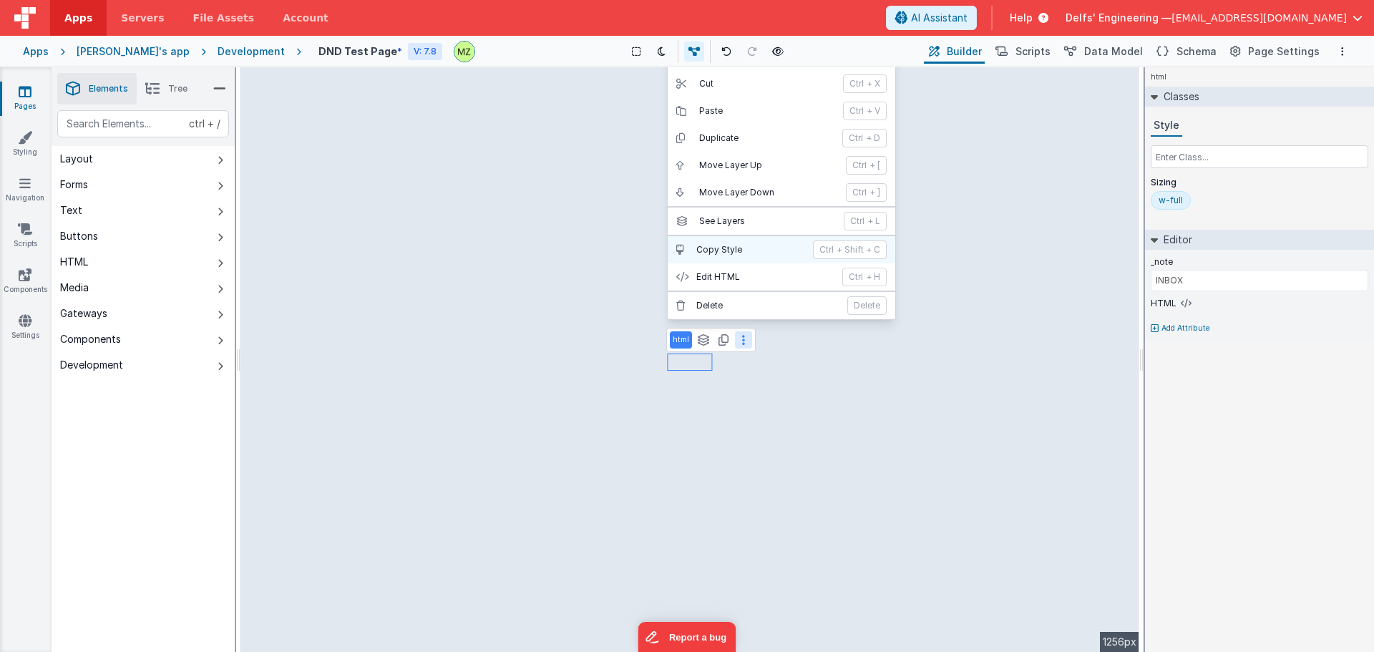
click at [743, 254] on p "Copy Style" at bounding box center [750, 249] width 108 height 11
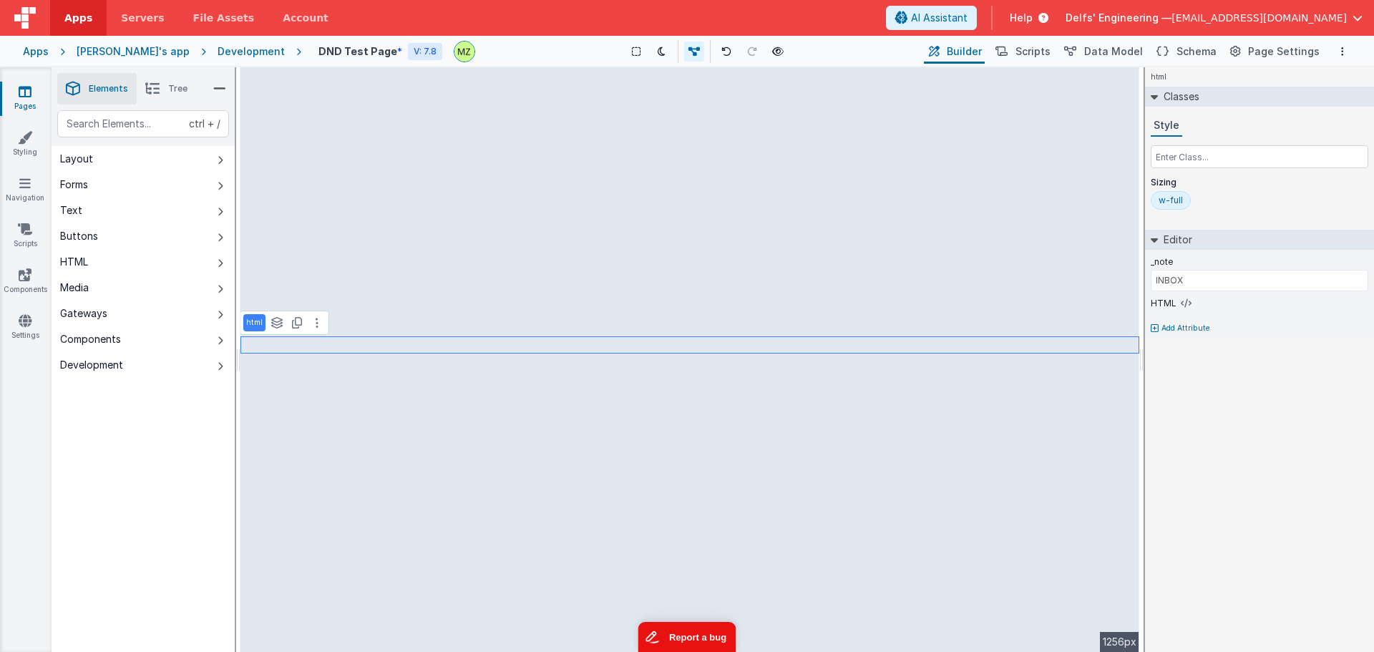
click at [671, 637] on button "Report a bug" at bounding box center [687, 637] width 98 height 30
click at [699, 640] on button "Report a bug" at bounding box center [687, 637] width 98 height 30
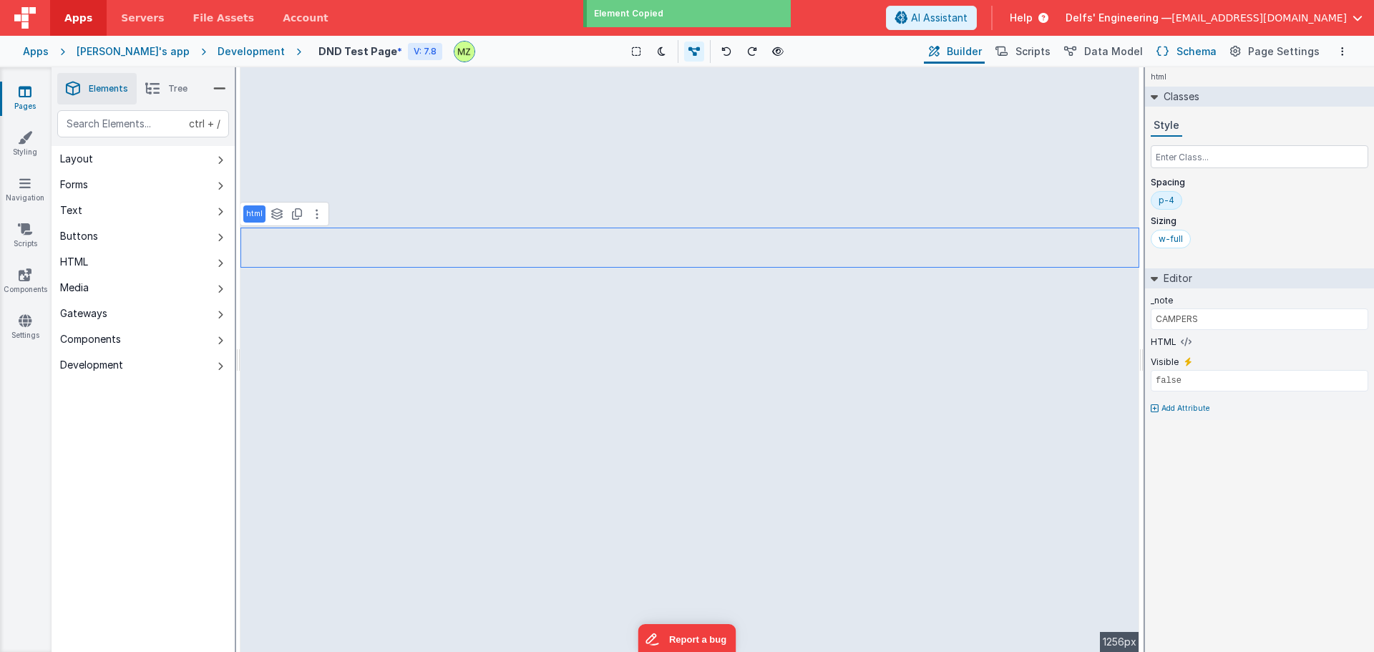
click at [1189, 53] on span "Schema" at bounding box center [1196, 51] width 40 height 14
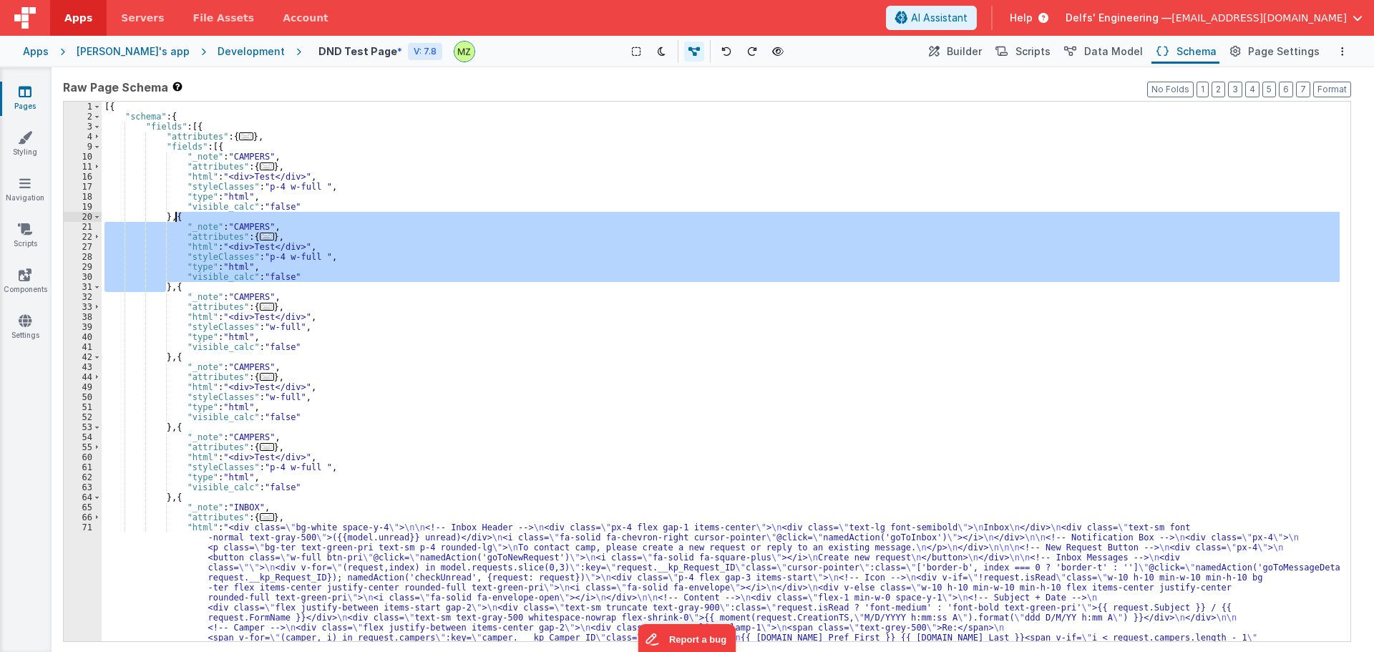
drag, startPoint x: 165, startPoint y: 287, endPoint x: 174, endPoint y: 215, distance: 72.8
click at [174, 215] on div "[{ "schema" : { "fields" : [{ "attributes" : { ... } , "fields" : [{ "_note" : …" at bounding box center [721, 447] width 1238 height 690
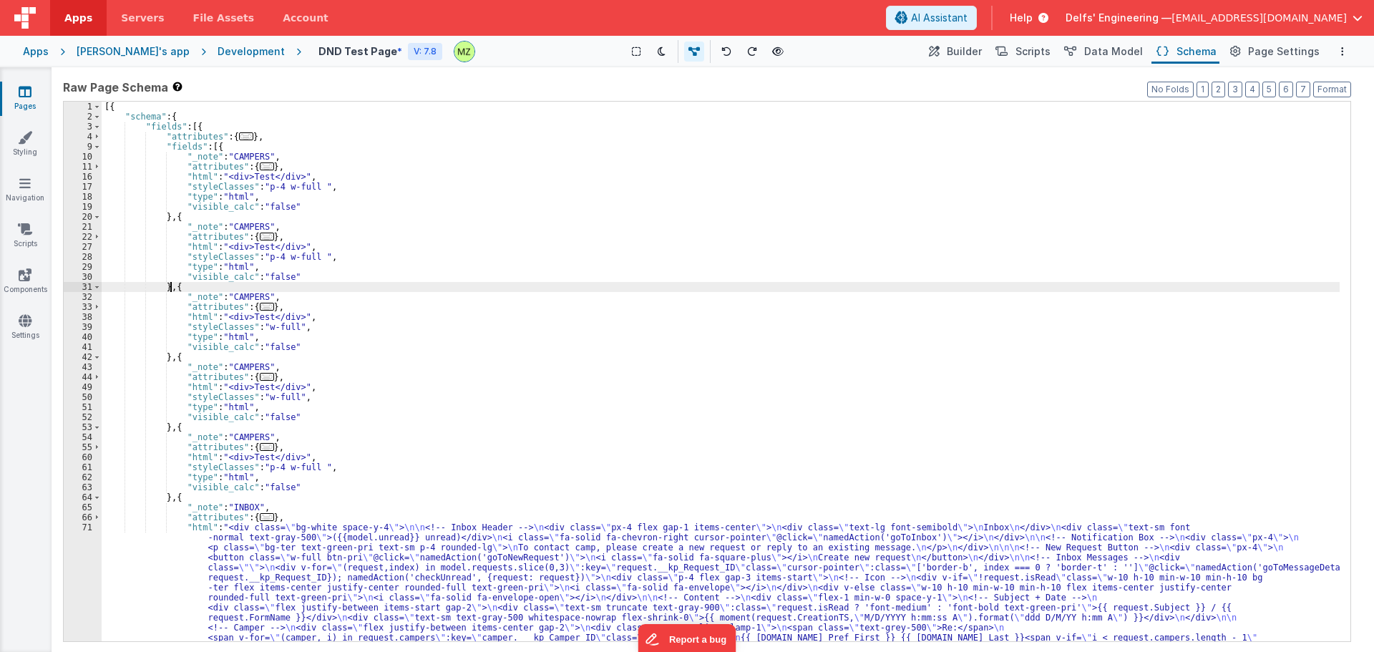
click at [170, 287] on div "[{ "schema" : { "fields" : [{ "attributes" : { ... } , "fields" : [{ "_note" : …" at bounding box center [721, 447] width 1238 height 690
paste textarea
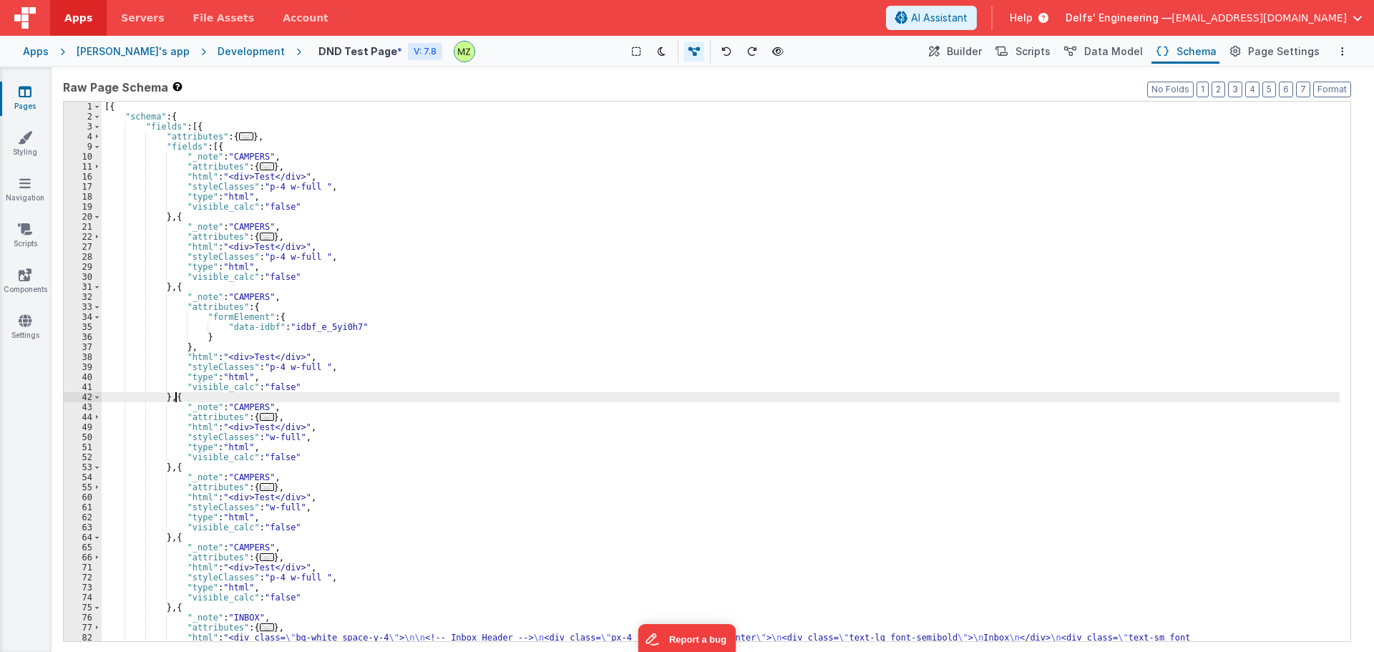
paste textarea
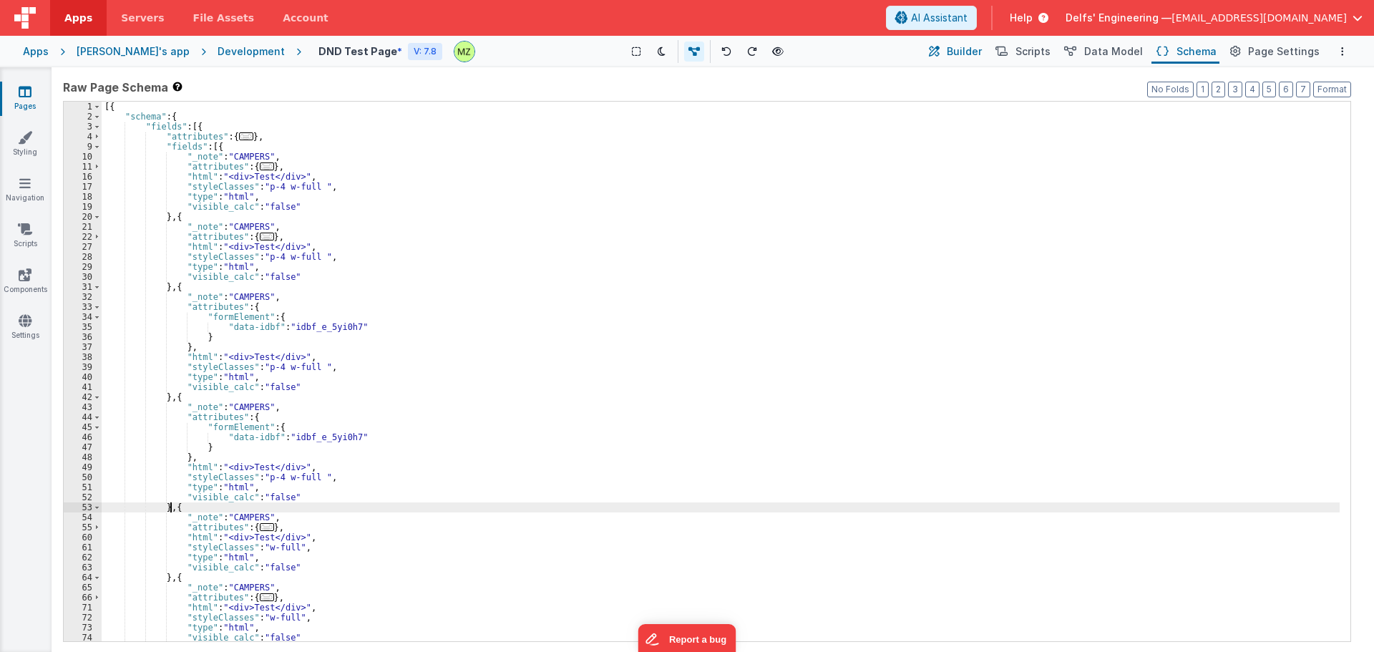
click at [980, 50] on span "Builder" at bounding box center [964, 51] width 35 height 14
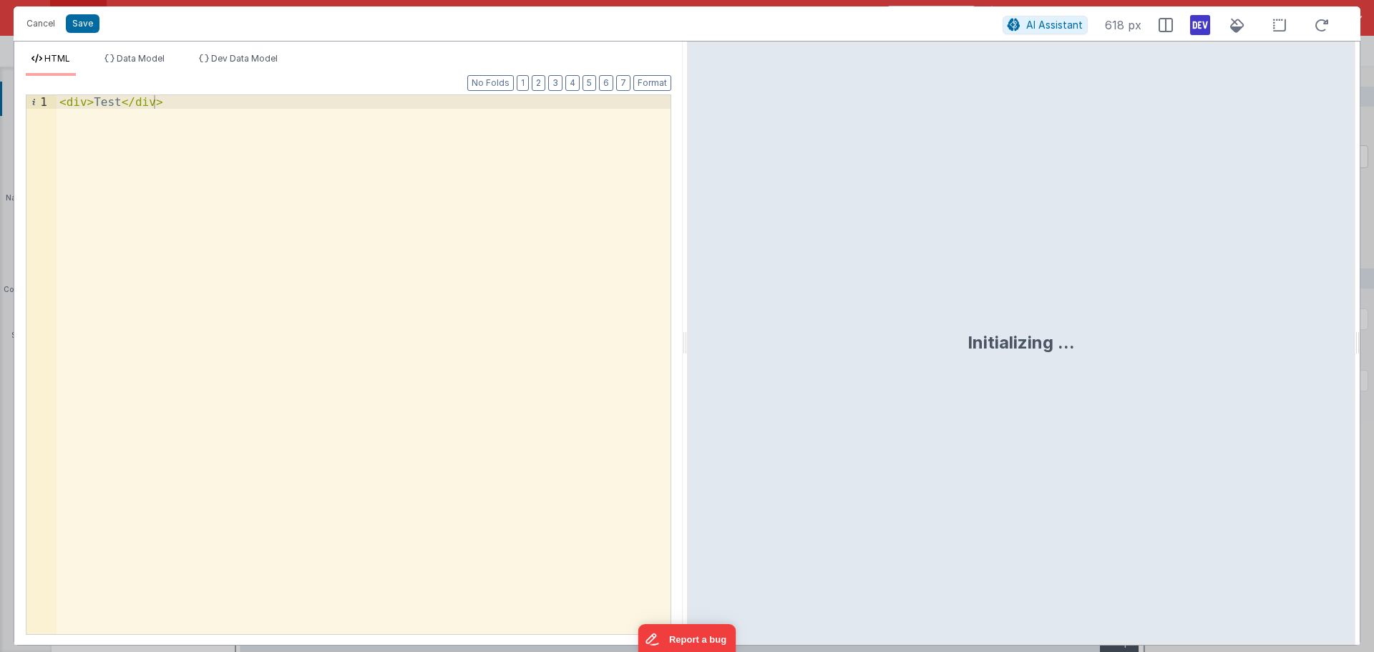
click at [118, 102] on div "< div > Test </ div >" at bounding box center [364, 378] width 614 height 566
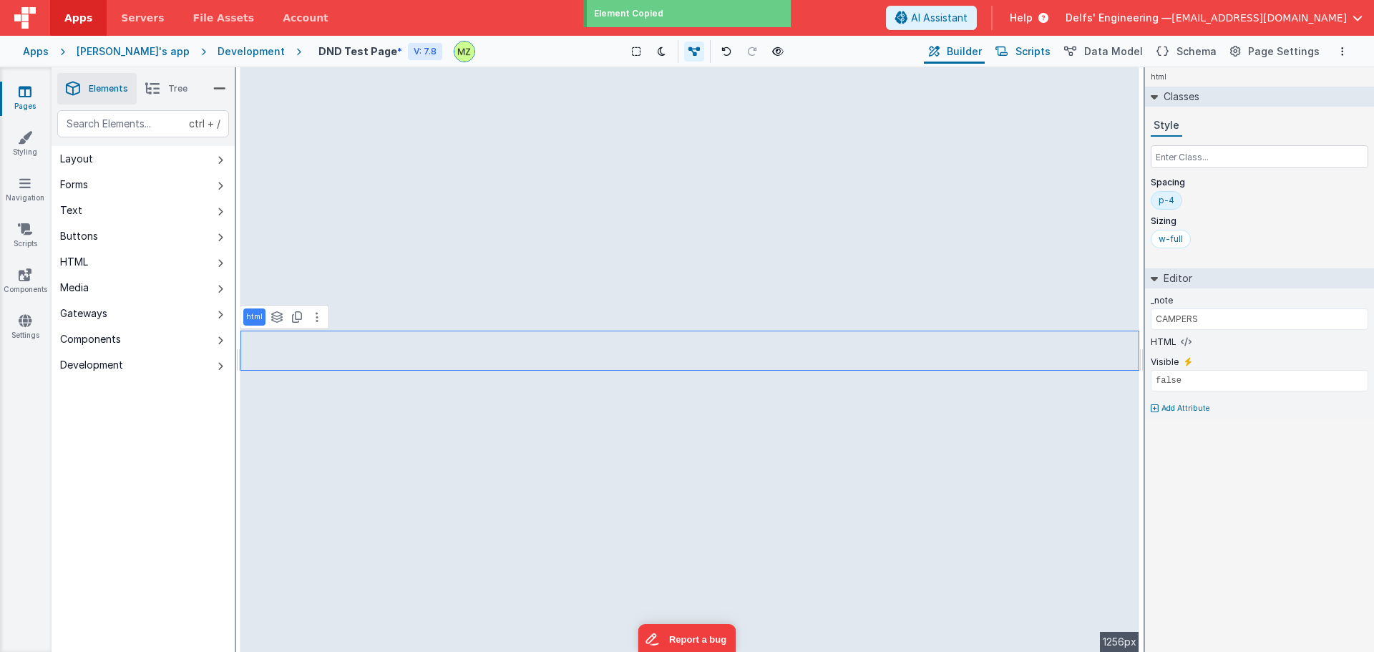
click at [1036, 57] on span "Scripts" at bounding box center [1032, 51] width 35 height 14
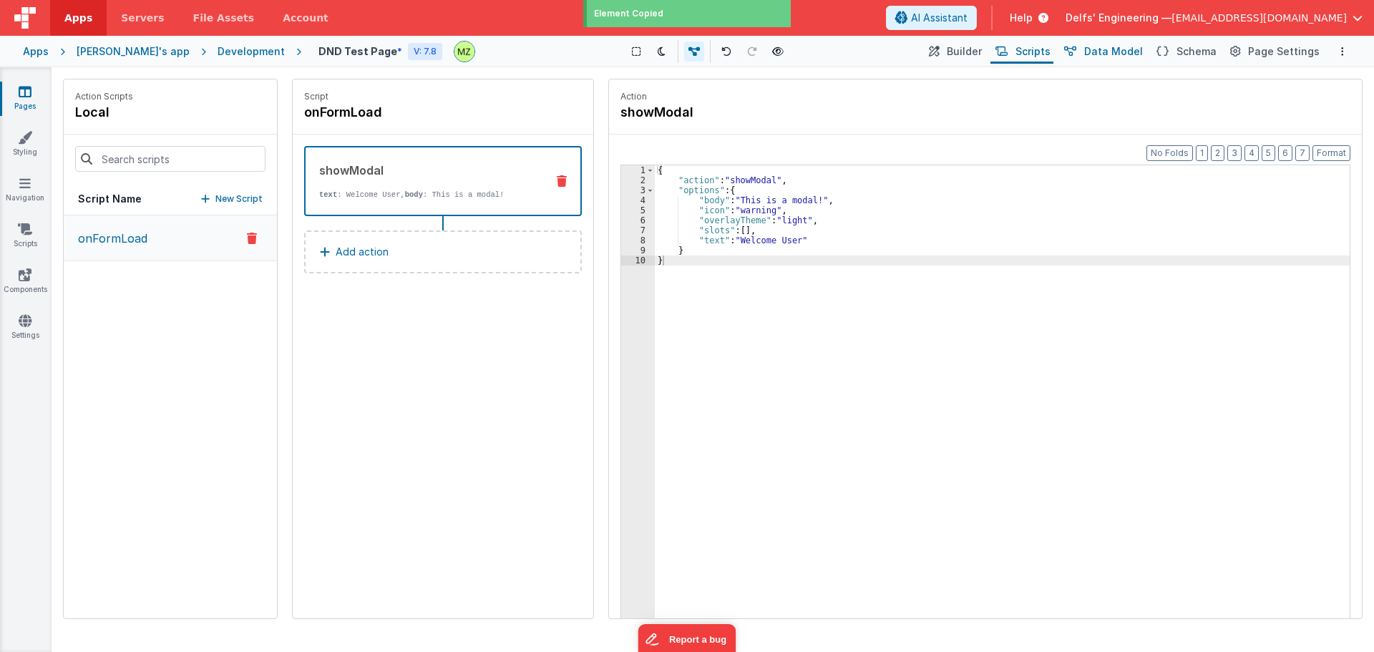
click at [1111, 49] on span "Data Model" at bounding box center [1113, 51] width 59 height 14
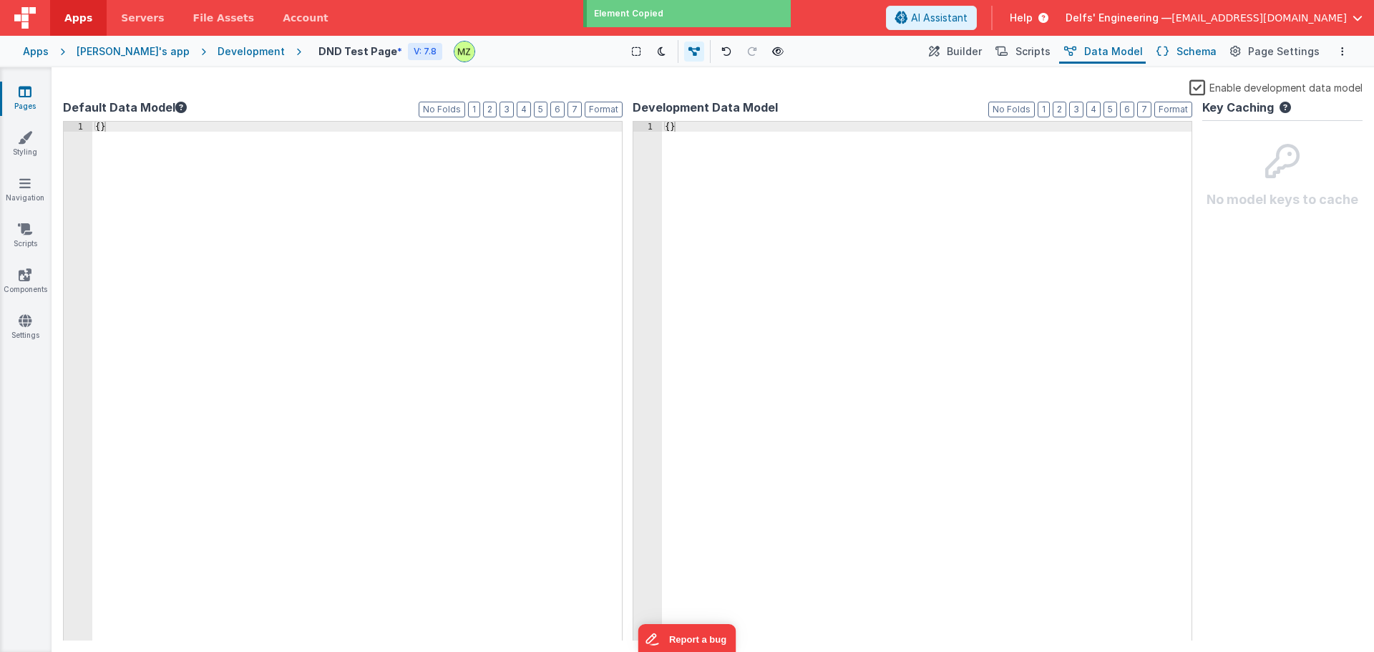
click at [1209, 48] on span "Schema" at bounding box center [1196, 51] width 40 height 14
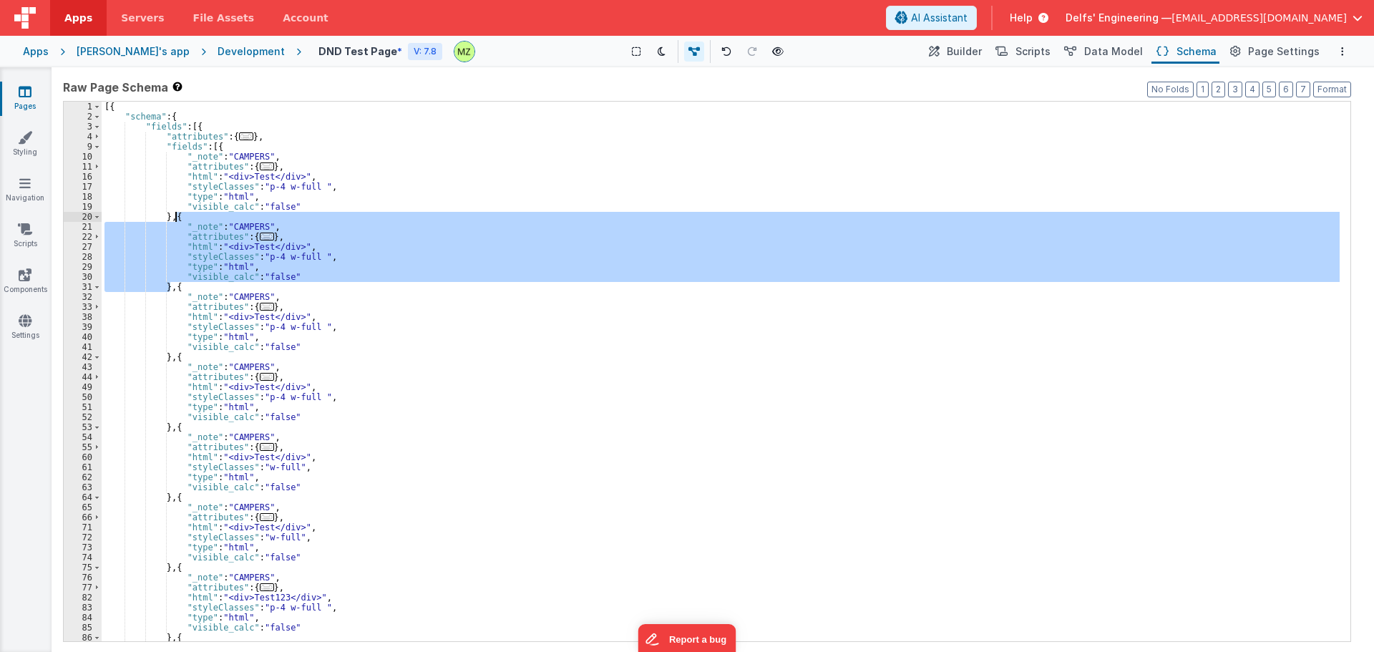
drag, startPoint x: 170, startPoint y: 288, endPoint x: 173, endPoint y: 218, distance: 70.2
click at [173, 218] on div "[{ "schema" : { "fields" : [{ "attributes" : { ... } , "fields" : [{ "_note" : …" at bounding box center [721, 382] width 1238 height 560
click at [175, 287] on div "[{ "schema" : { "fields" : [{ "attributes" : { ... } , "fields" : [{ "_note" : …" at bounding box center [721, 382] width 1238 height 560
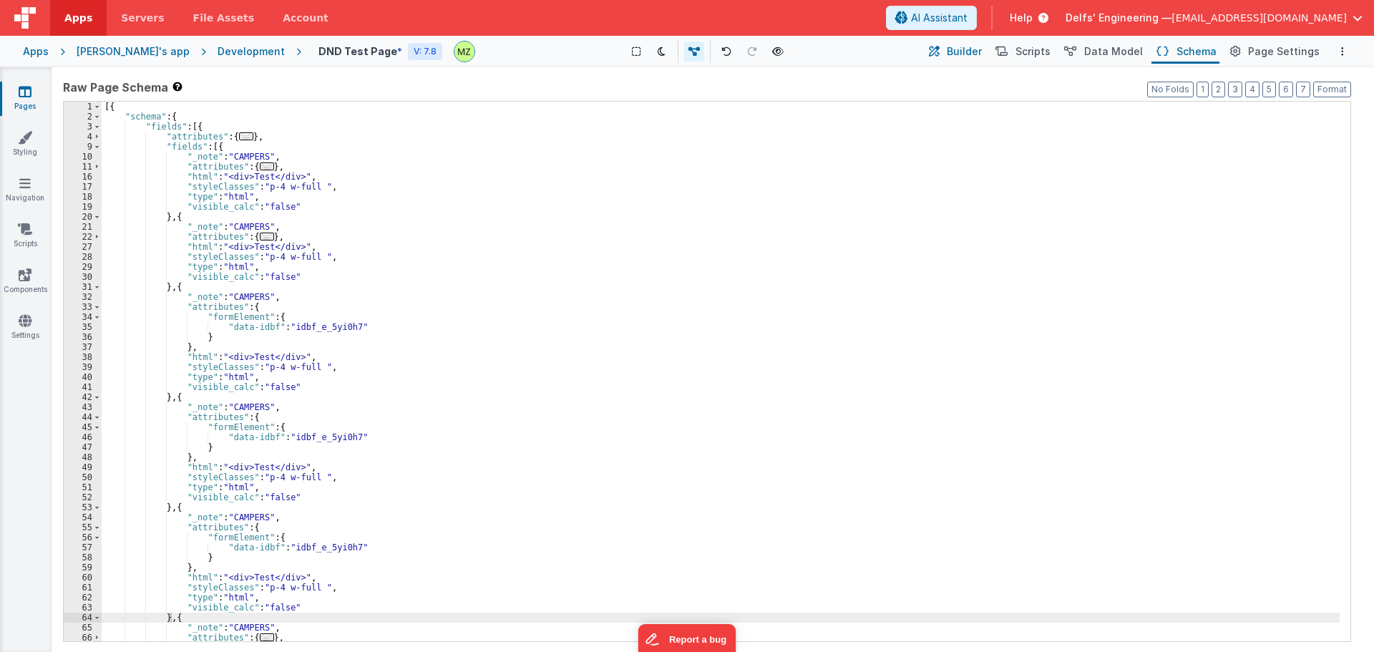
click at [956, 52] on button "Builder" at bounding box center [954, 51] width 61 height 24
